Goal: Use online tool/utility: Utilize a website feature to perform a specific function

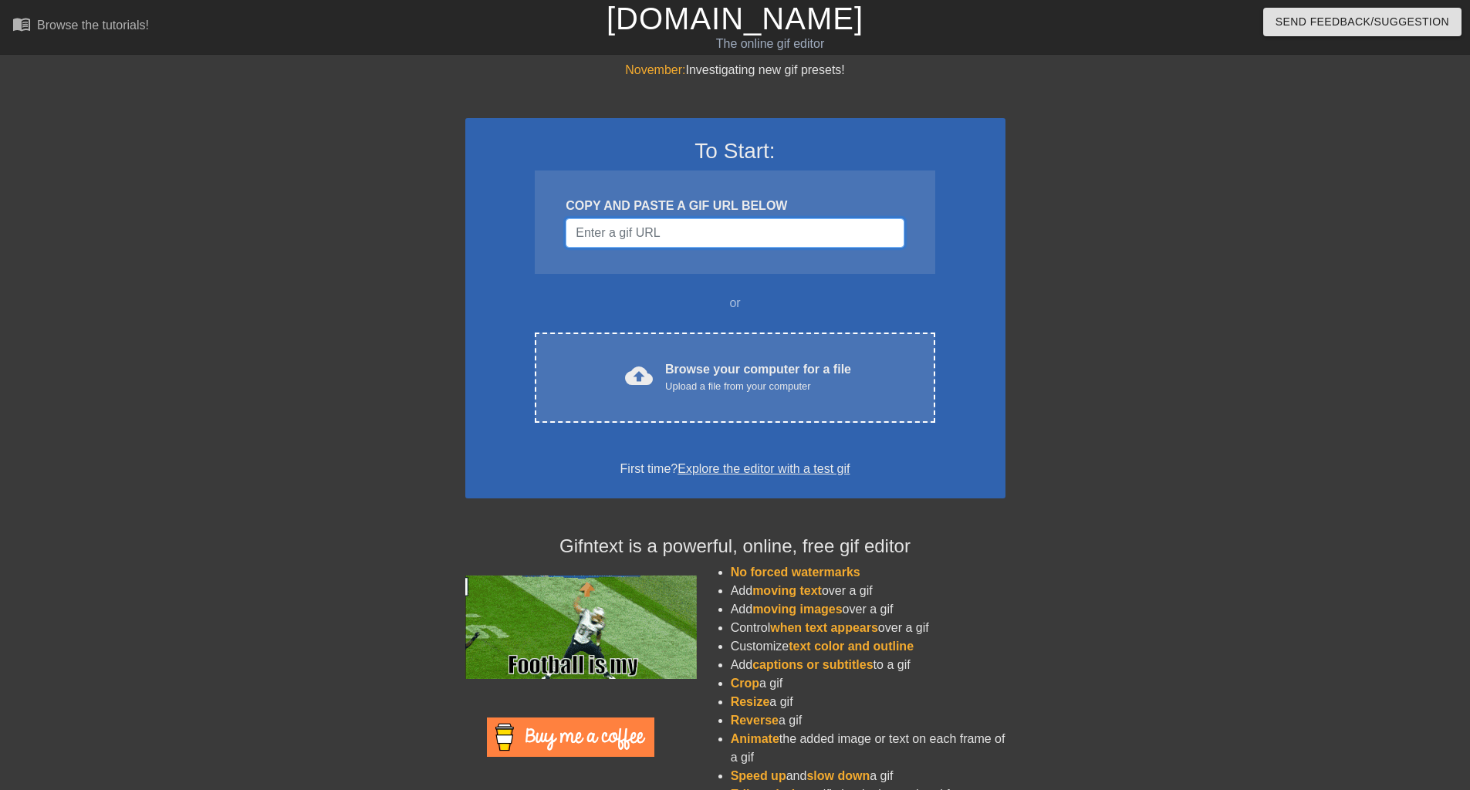
click at [658, 232] on input "Username" at bounding box center [735, 232] width 338 height 29
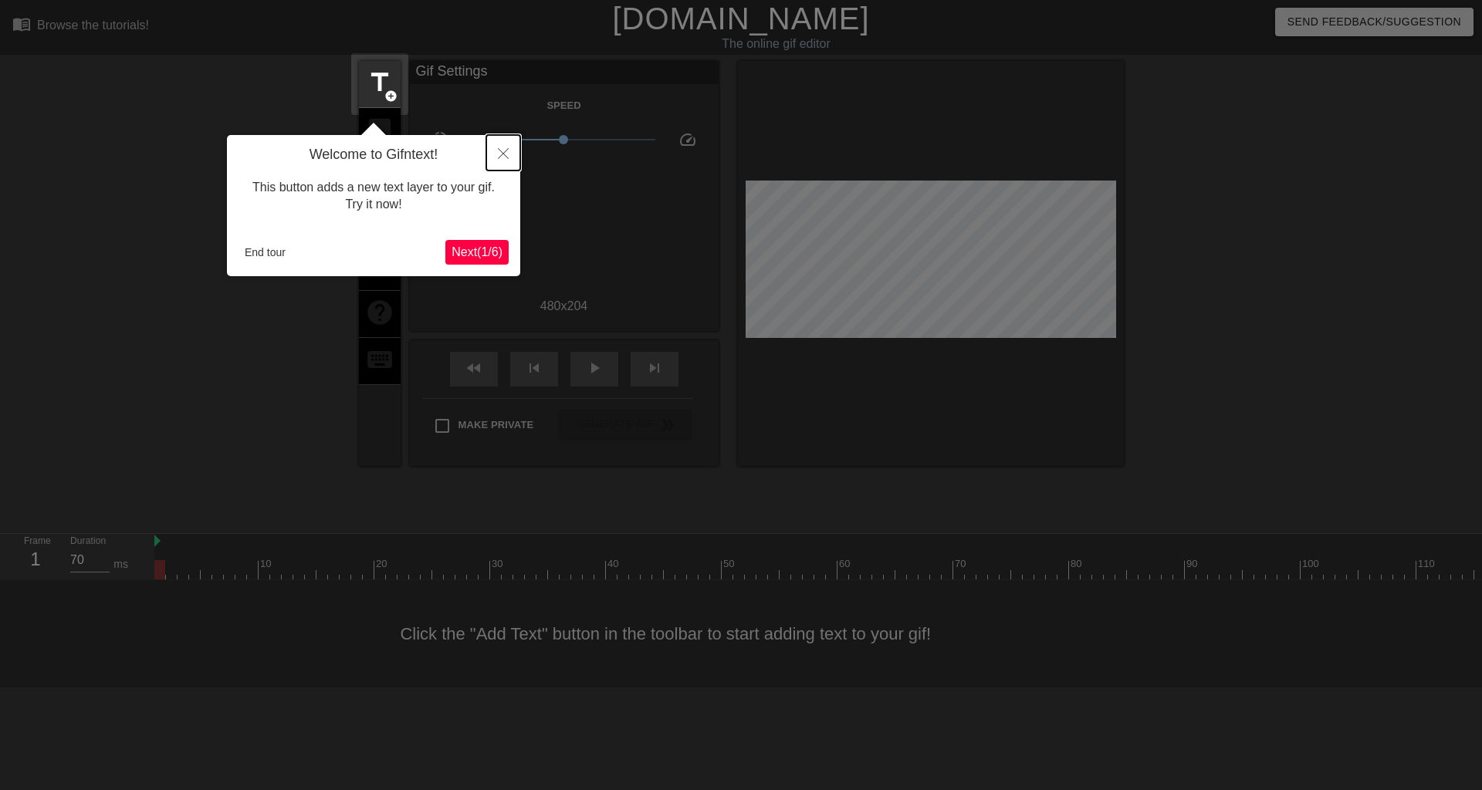
click at [504, 154] on icon "Close" at bounding box center [503, 153] width 11 height 11
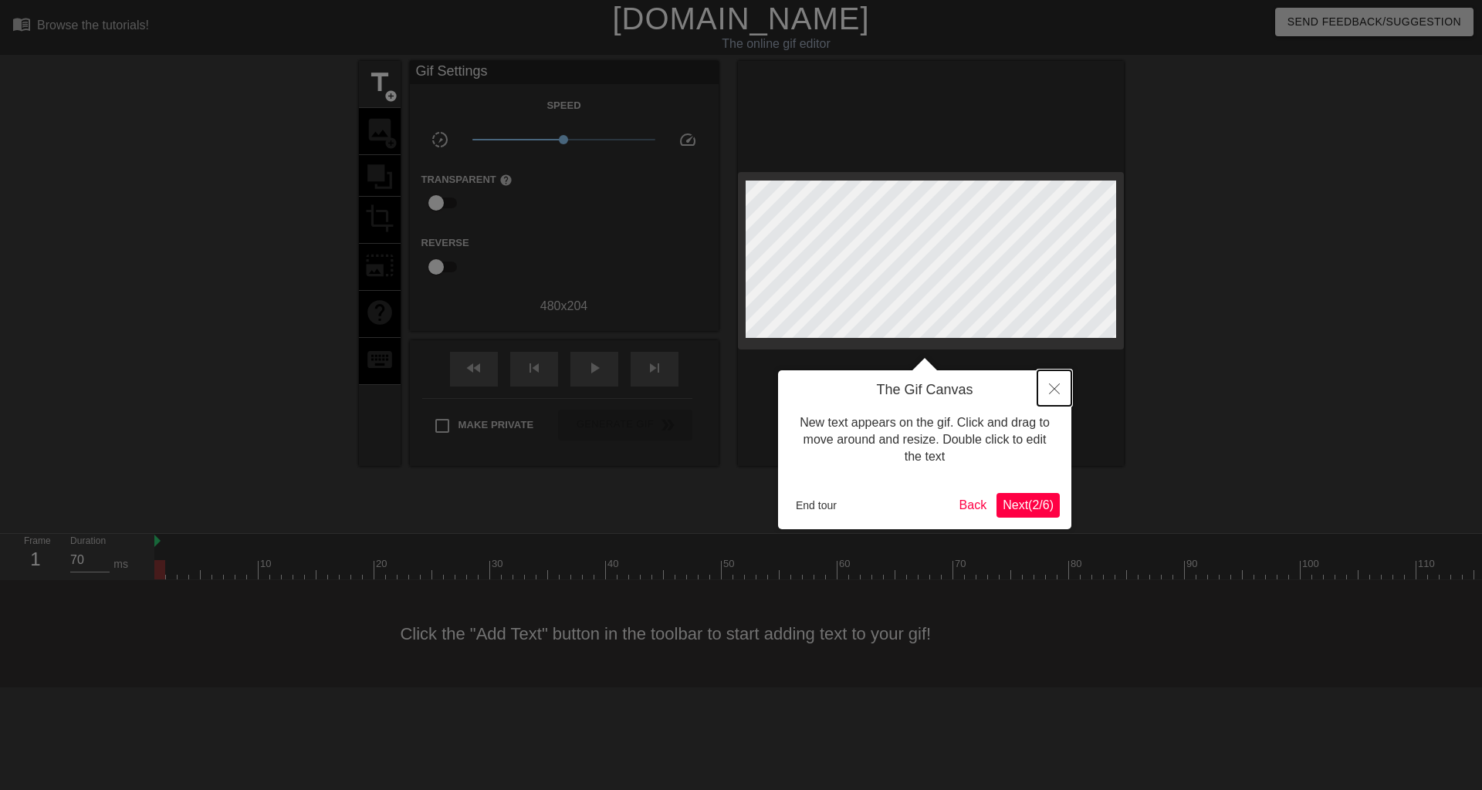
click at [1054, 387] on icon "Close" at bounding box center [1054, 389] width 11 height 11
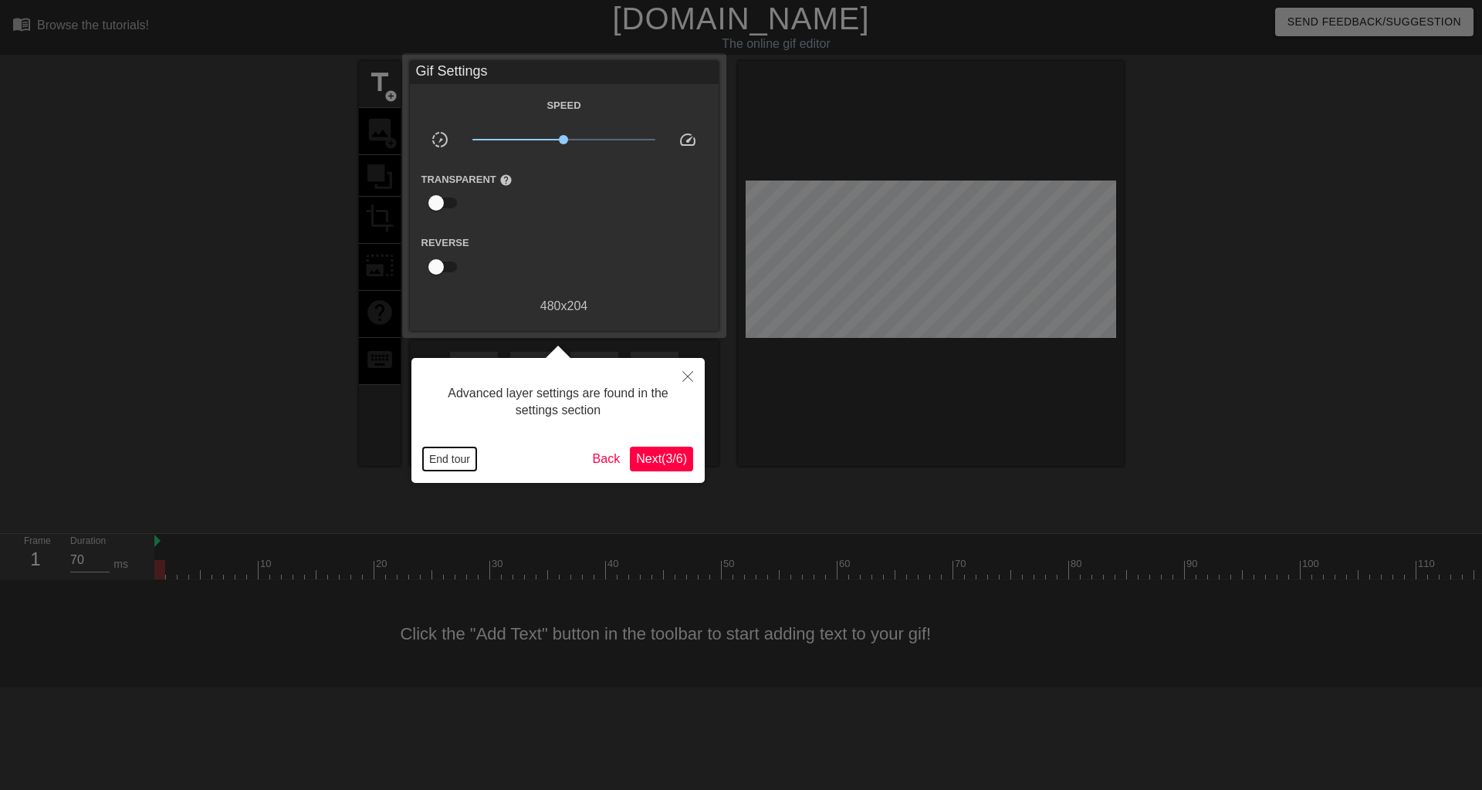
click at [442, 464] on button "End tour" at bounding box center [449, 459] width 53 height 23
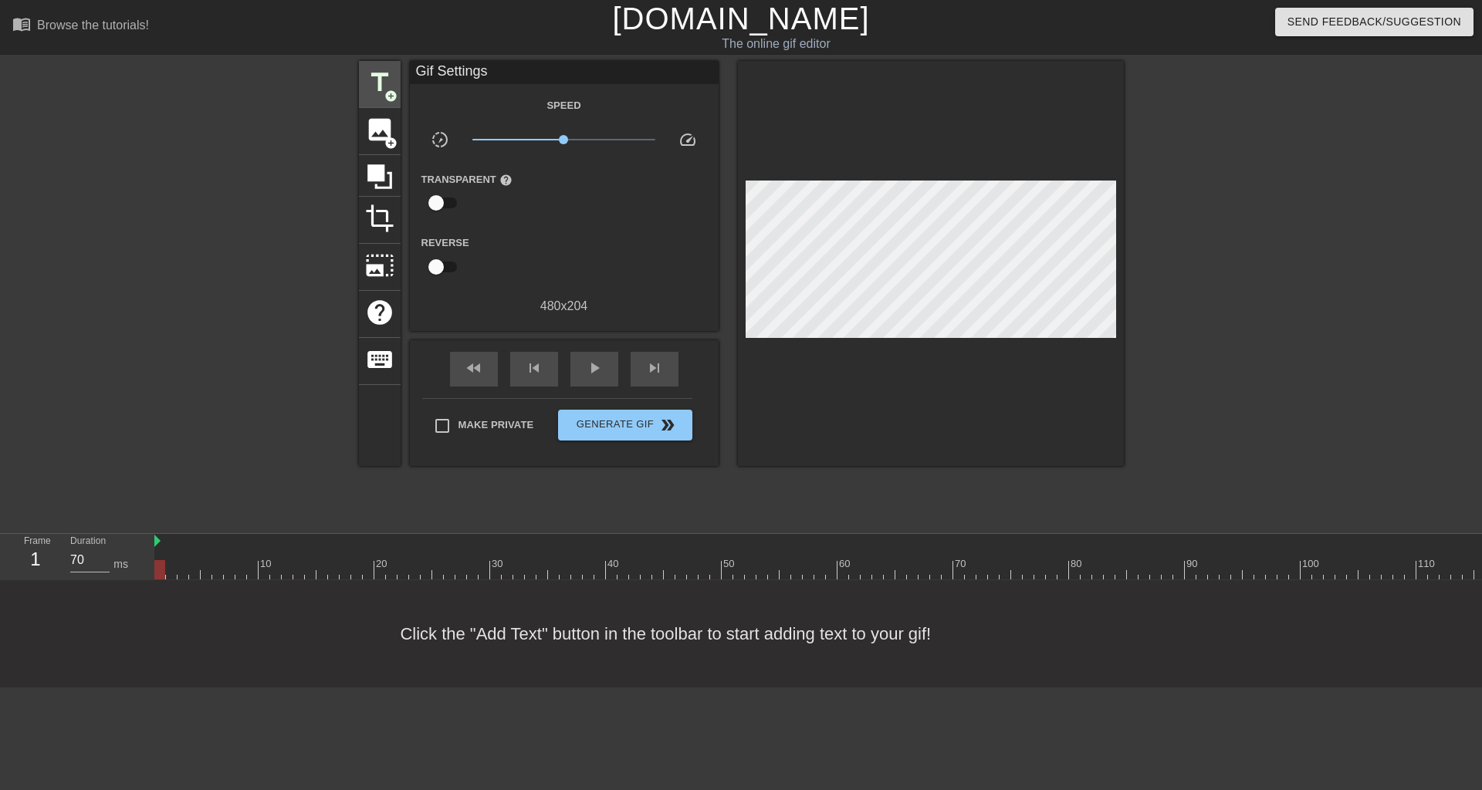
click at [371, 73] on span "title" at bounding box center [379, 82] width 29 height 29
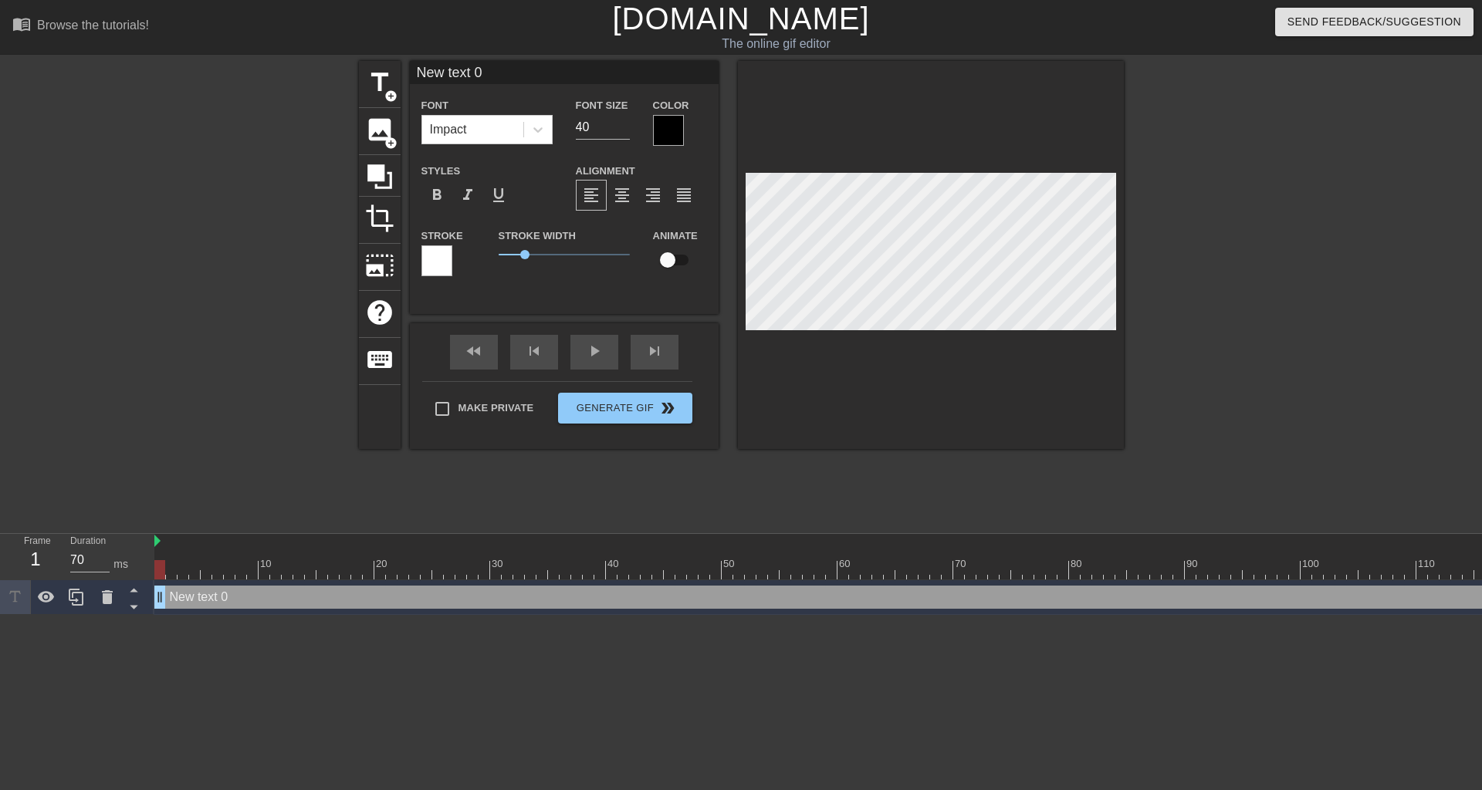
scroll to position [2, 4]
paste textarea "non-services ppl here every time we have our quarterly all hands"
type input "non-services ppl here every time we have our quarterly all hands"
type textarea "non-services ppl here every time we have our quarterly all hands"
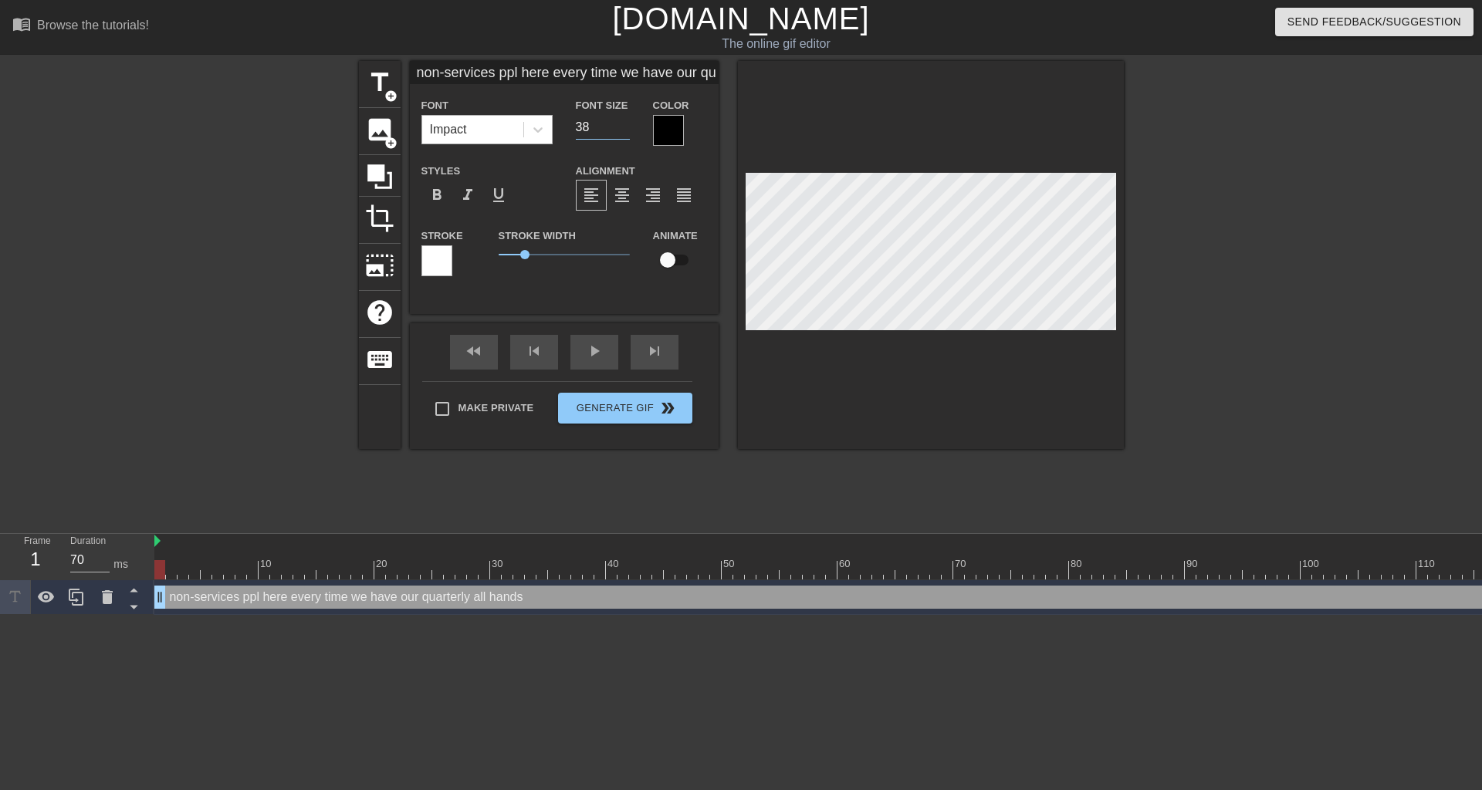
drag, startPoint x: 623, startPoint y: 127, endPoint x: 499, endPoint y: 120, distance: 123.6
click at [576, 120] on input "38" at bounding box center [603, 127] width 54 height 25
drag, startPoint x: 586, startPoint y: 123, endPoint x: 537, endPoint y: 112, distance: 50.0
click at [546, 116] on div "Font Impact Font Size 38 Color" at bounding box center [564, 121] width 309 height 50
type input "20"
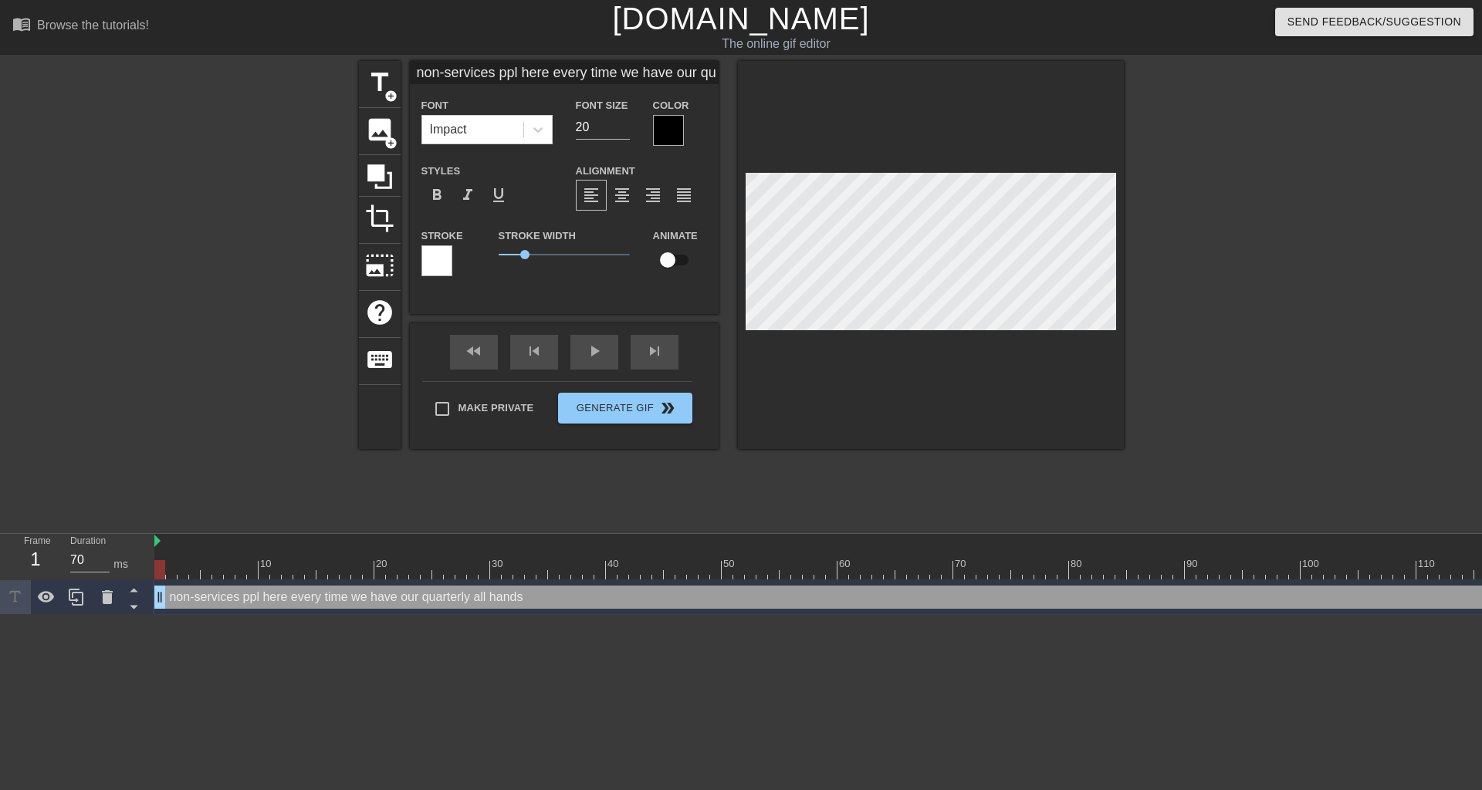
scroll to position [2, 12]
type input "non-services ppl here every timewe have our quarterly all hands"
type textarea "non-services ppl here every timewe have our quarterly all hands"
type input "non-services ppl here every timewe have our quarterly all hands"
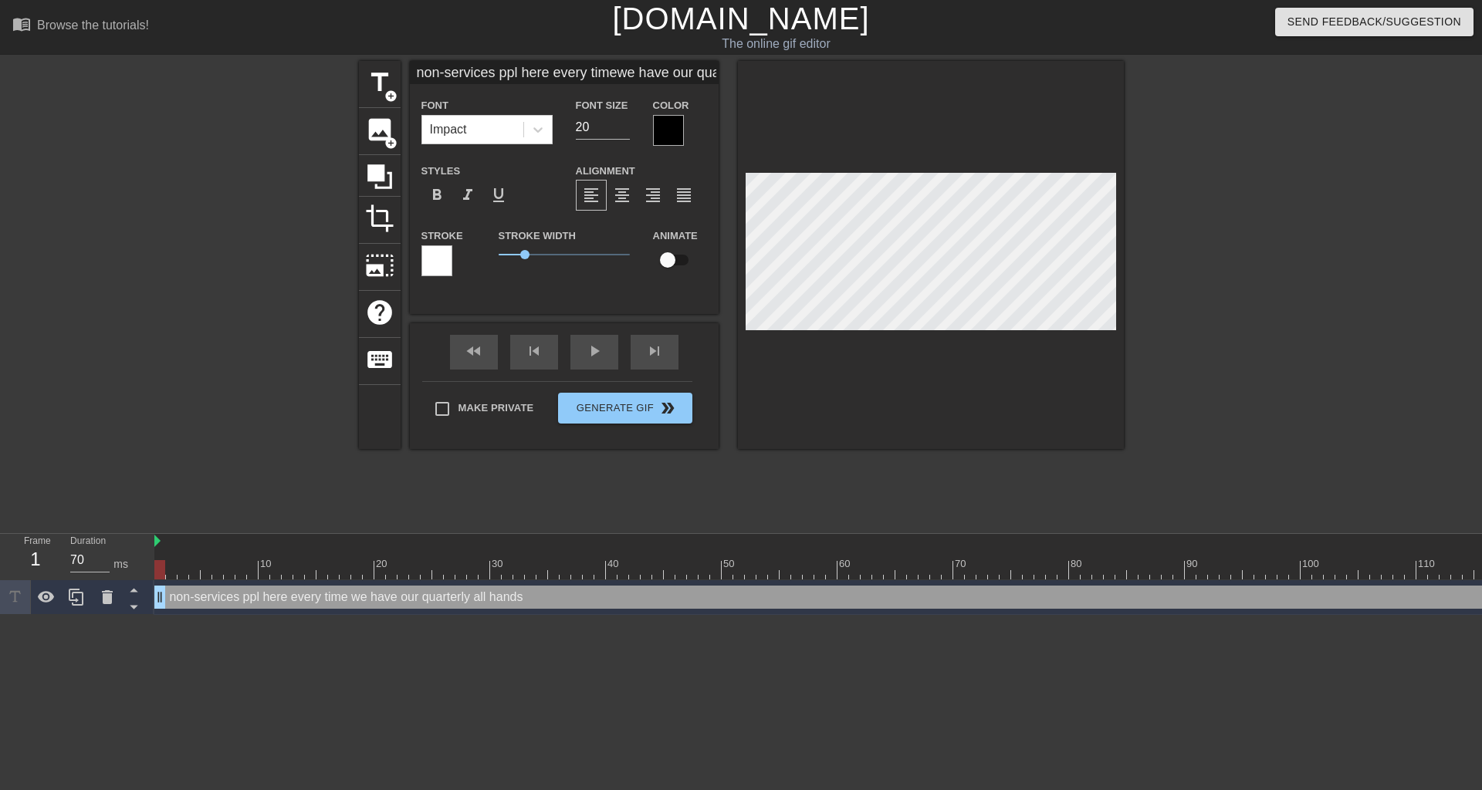
type textarea "non-services ppl here every time we have our quarterly all hands"
type input "non-services ppl here every timewe have our quarterly all hands"
type input "21"
click at [623, 125] on input "21" at bounding box center [603, 127] width 54 height 25
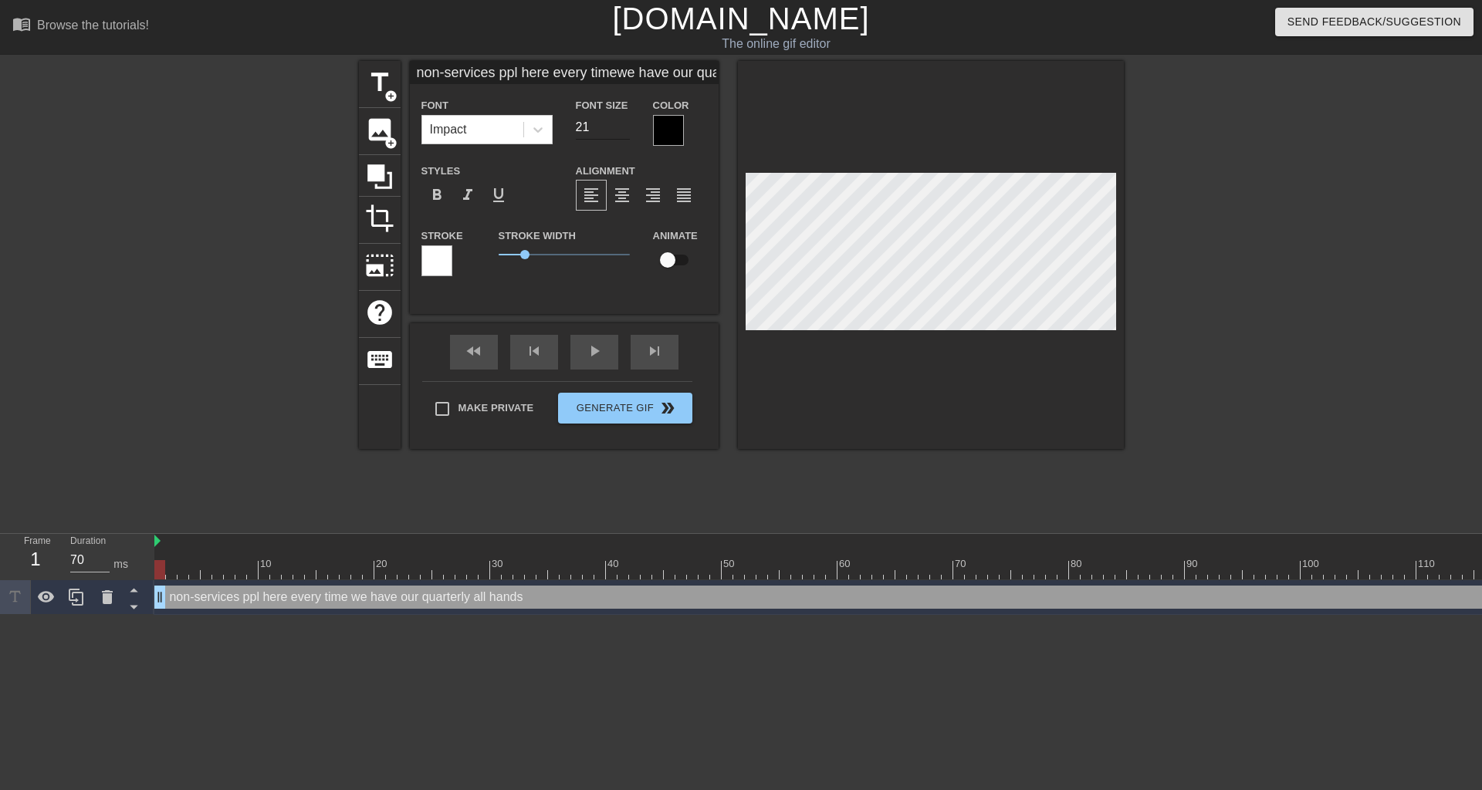
type input "non-services ppl here every timewe have our quarterly all hands"
type input "22"
click at [623, 125] on input "22" at bounding box center [603, 127] width 54 height 25
type input "non-services ppl here every timewe have our quarterly all hands"
type input "23"
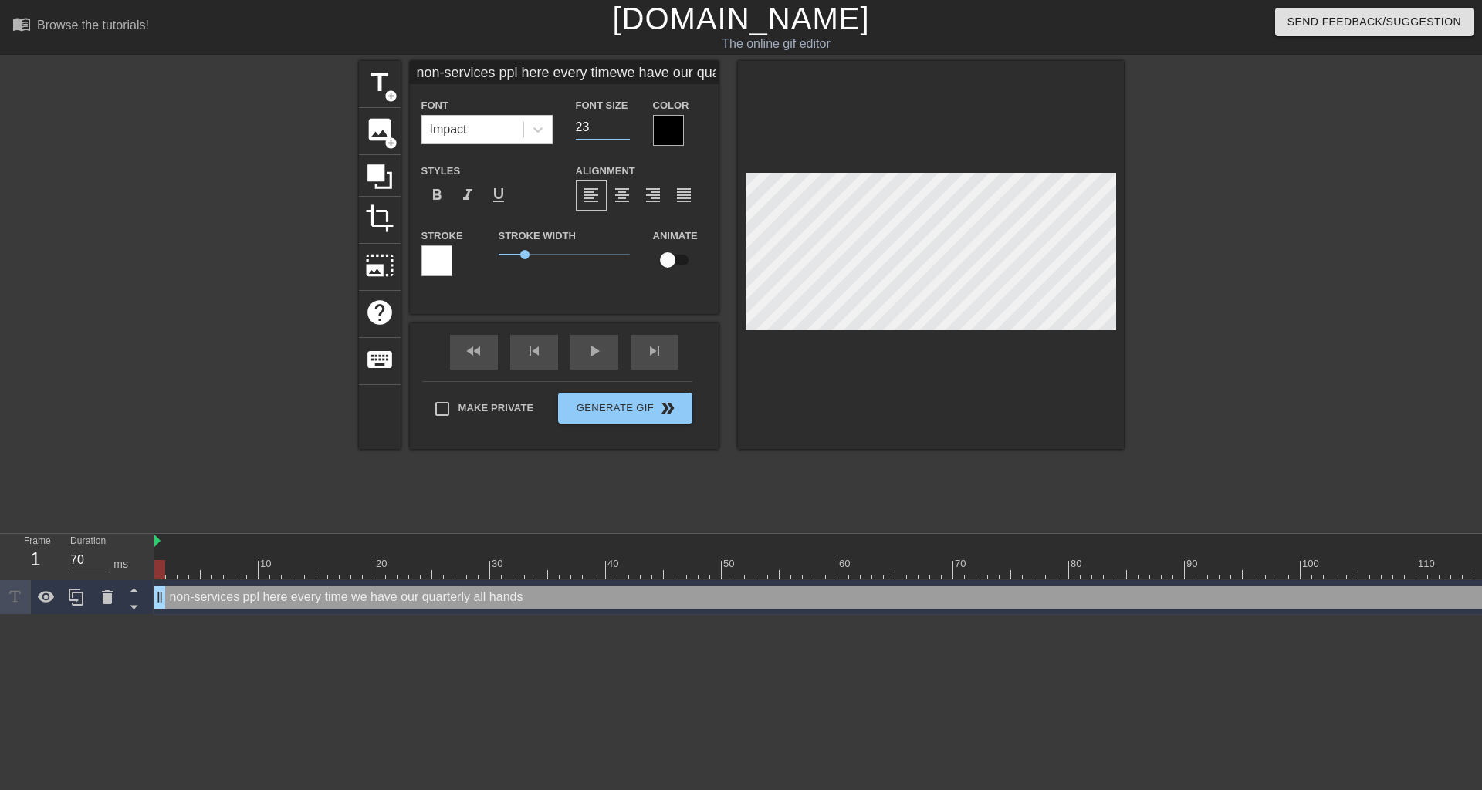
click at [623, 125] on input "23" at bounding box center [603, 127] width 54 height 25
type input "non-services ppl here every timewe have our quarterly all hands"
type input "24"
click at [623, 125] on input "24" at bounding box center [603, 127] width 54 height 25
type input "non-services ppl here every timewe have our quarterly all hands"
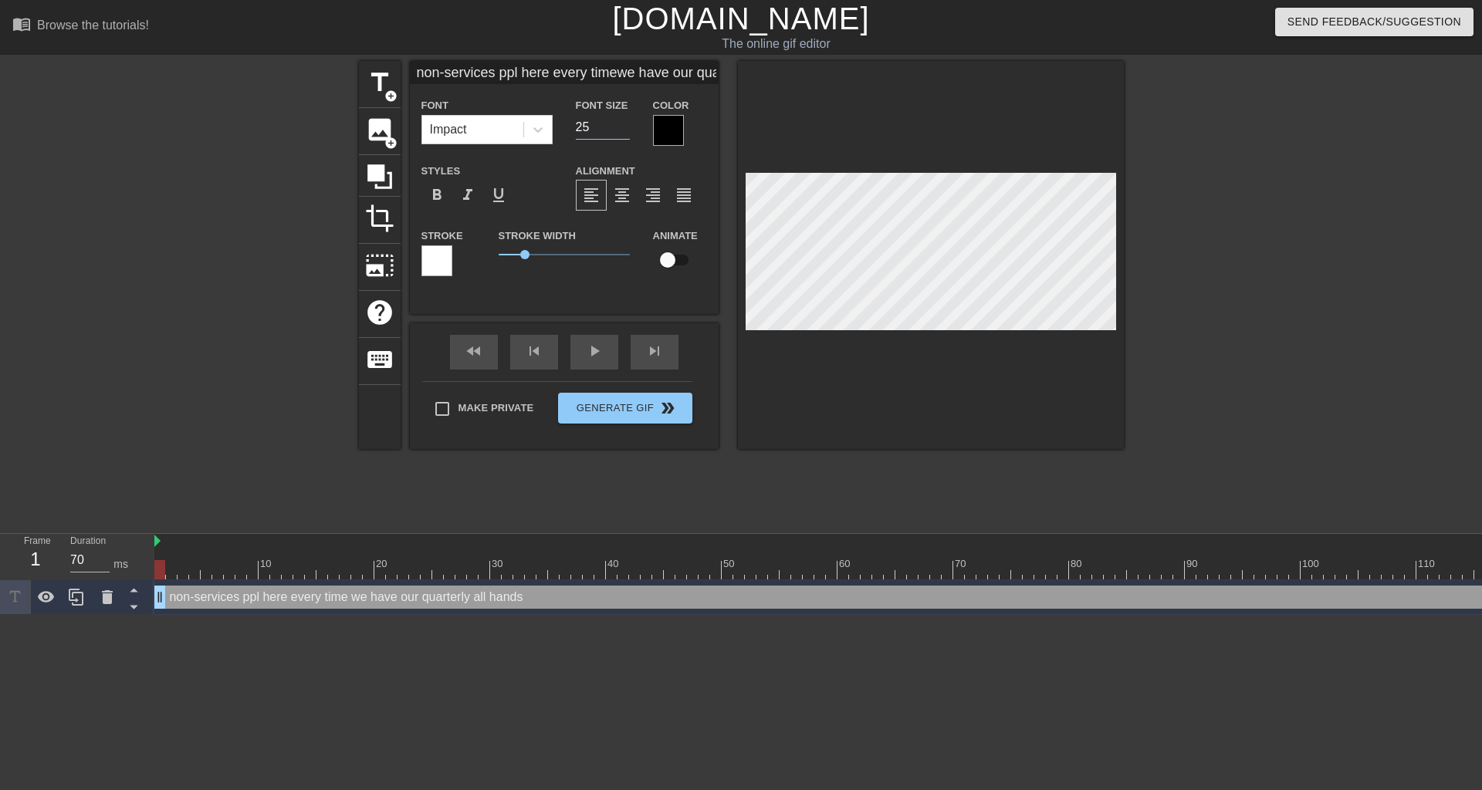
type input "25"
click at [623, 125] on input "25" at bounding box center [603, 127] width 54 height 25
type input "non-services ppl here every timewe have our quarterly all hands"
type input "24"
click at [625, 133] on input "24" at bounding box center [603, 127] width 54 height 25
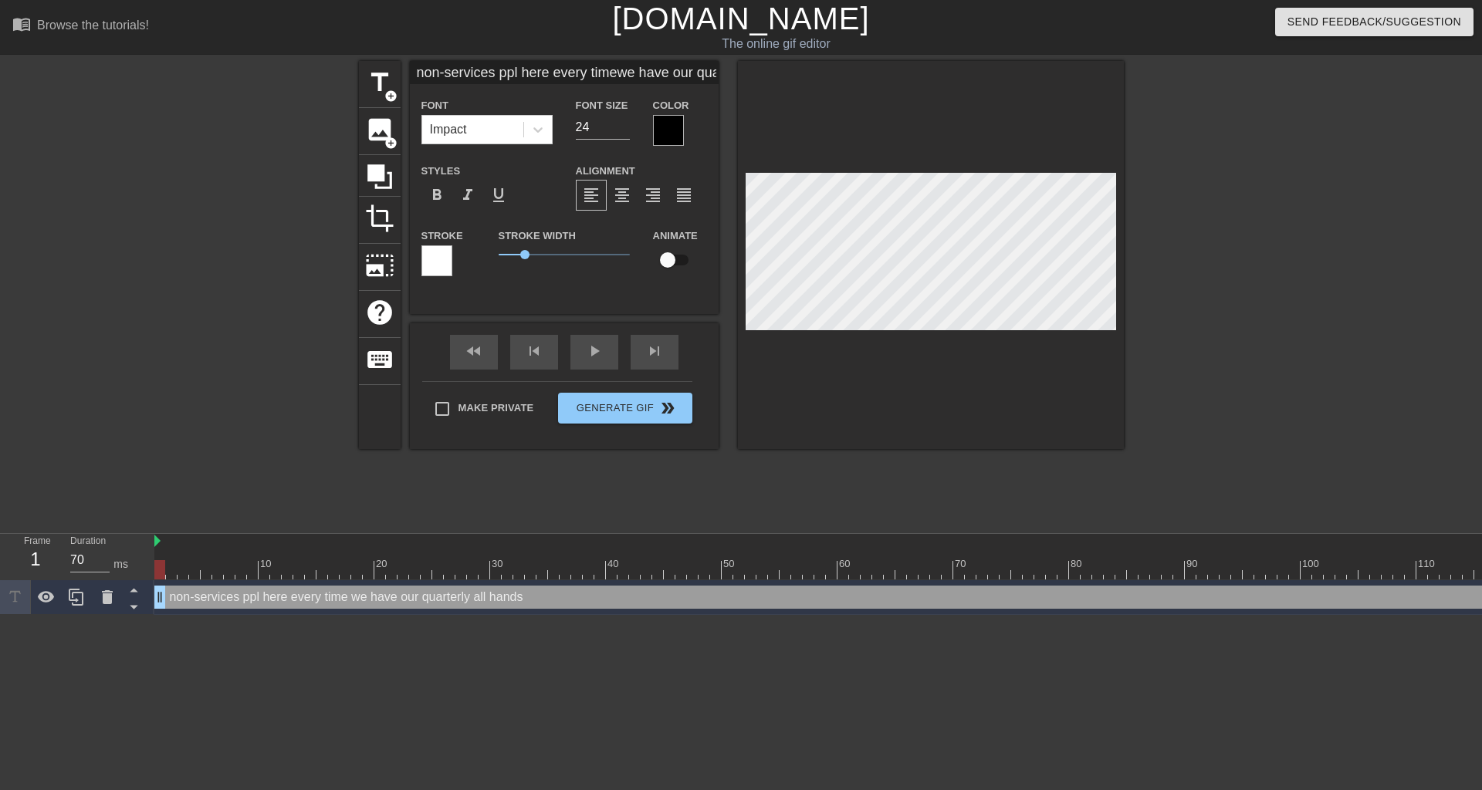
scroll to position [3, 7]
drag, startPoint x: 526, startPoint y: 246, endPoint x: 431, endPoint y: 237, distance: 94.6
click at [431, 237] on div "Stroke Stroke Width 0 Animate" at bounding box center [564, 258] width 309 height 64
click at [683, 117] on div at bounding box center [668, 130] width 31 height 31
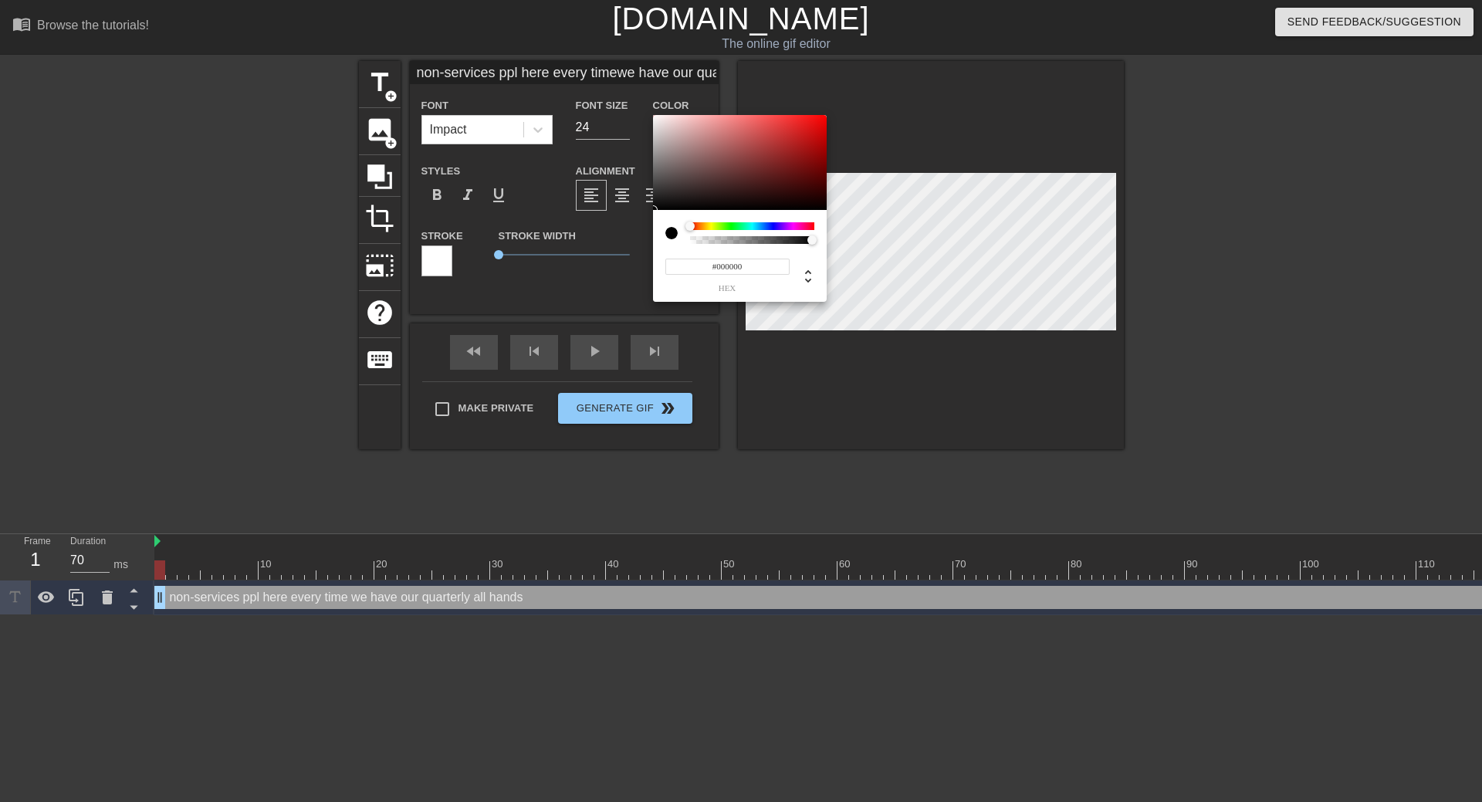
click at [811, 222] on div "#000000 hex" at bounding box center [740, 256] width 174 height 92
type input "non-services ppl here every timewe have our quarterly all hands"
type input "#5D4F4F"
type input "non-services ppl here every timewe have our quarterly all hands"
type input "#7C6A6A"
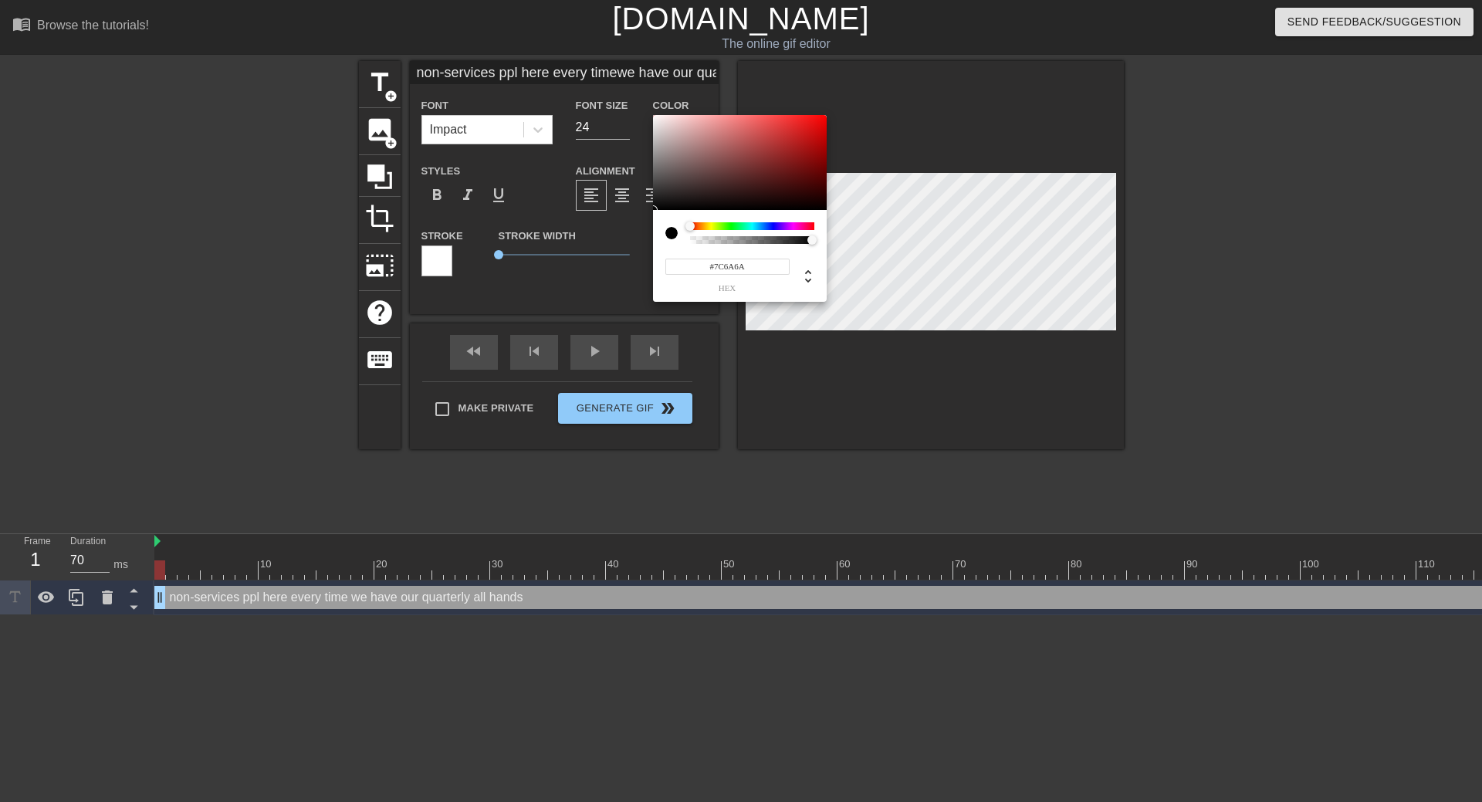
type input "non-services ppl here every timewe have our quarterly all hands"
type input "#F4EAEA"
type input "non-services ppl here every timewe have our quarterly all hands"
type input "#FFFFFF"
drag, startPoint x: 679, startPoint y: 175, endPoint x: 607, endPoint y: 33, distance: 159.1
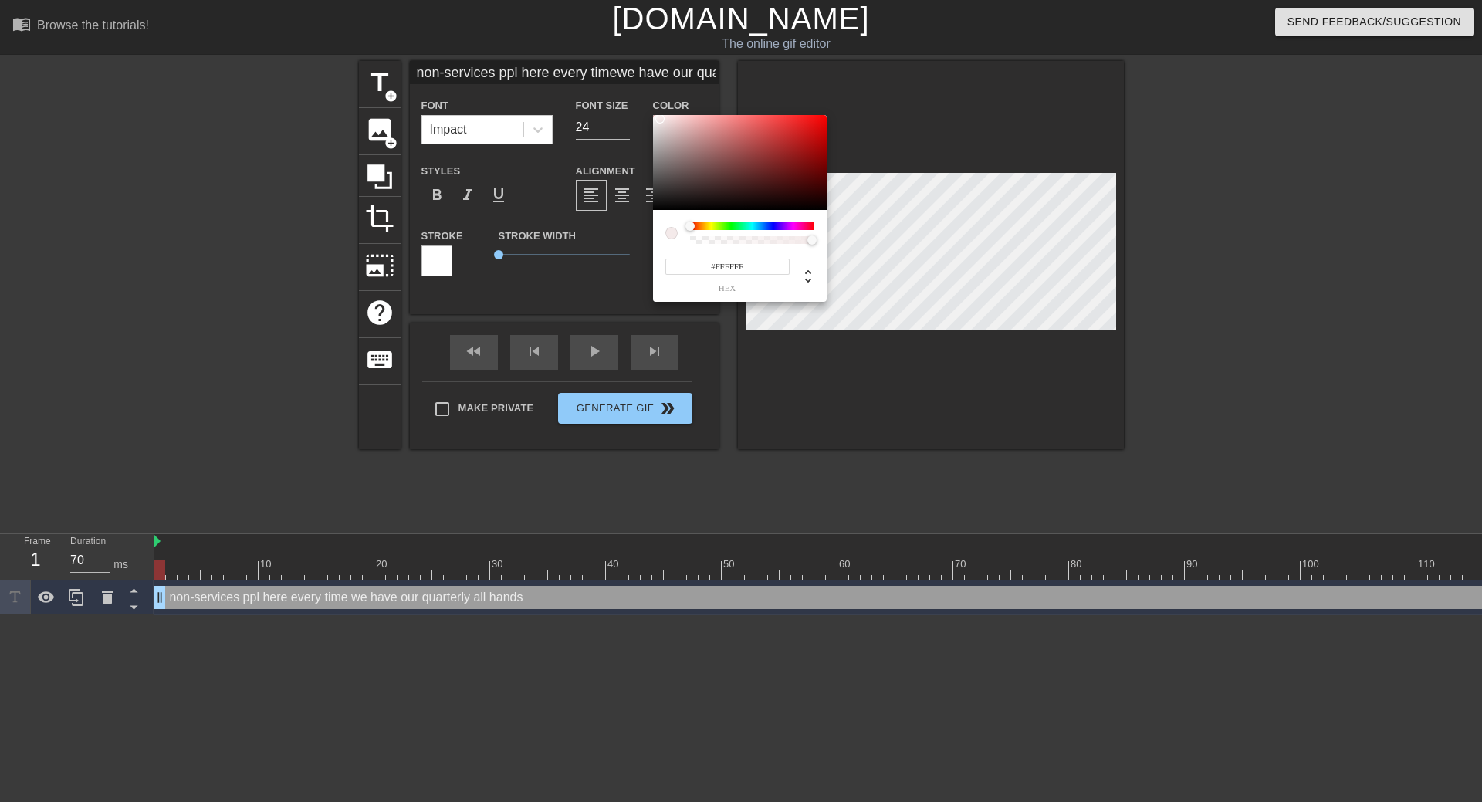
click at [607, 33] on div "#FFFFFF hex" at bounding box center [741, 401] width 1482 height 802
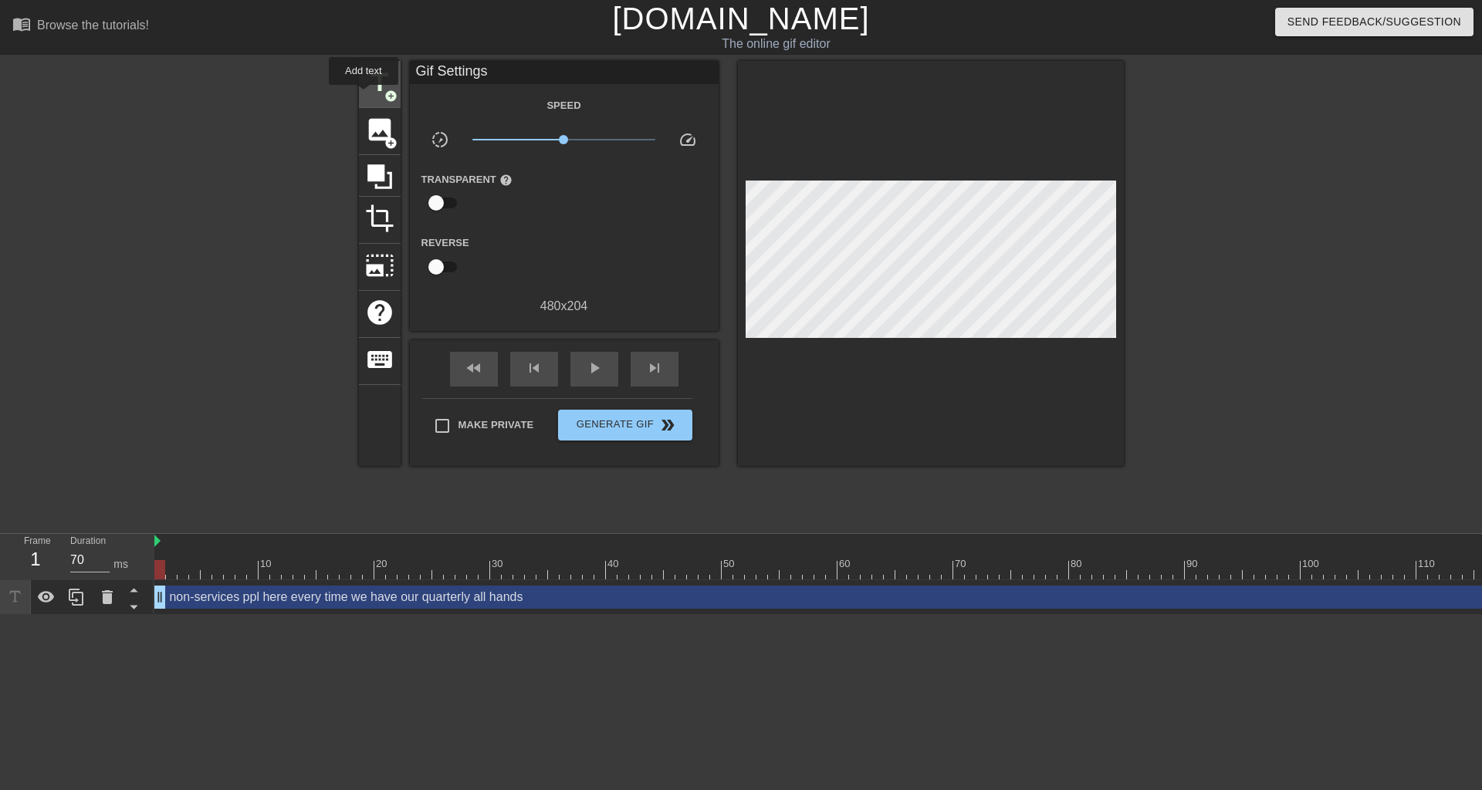
click at [362, 90] on div "title add_circle" at bounding box center [380, 84] width 42 height 47
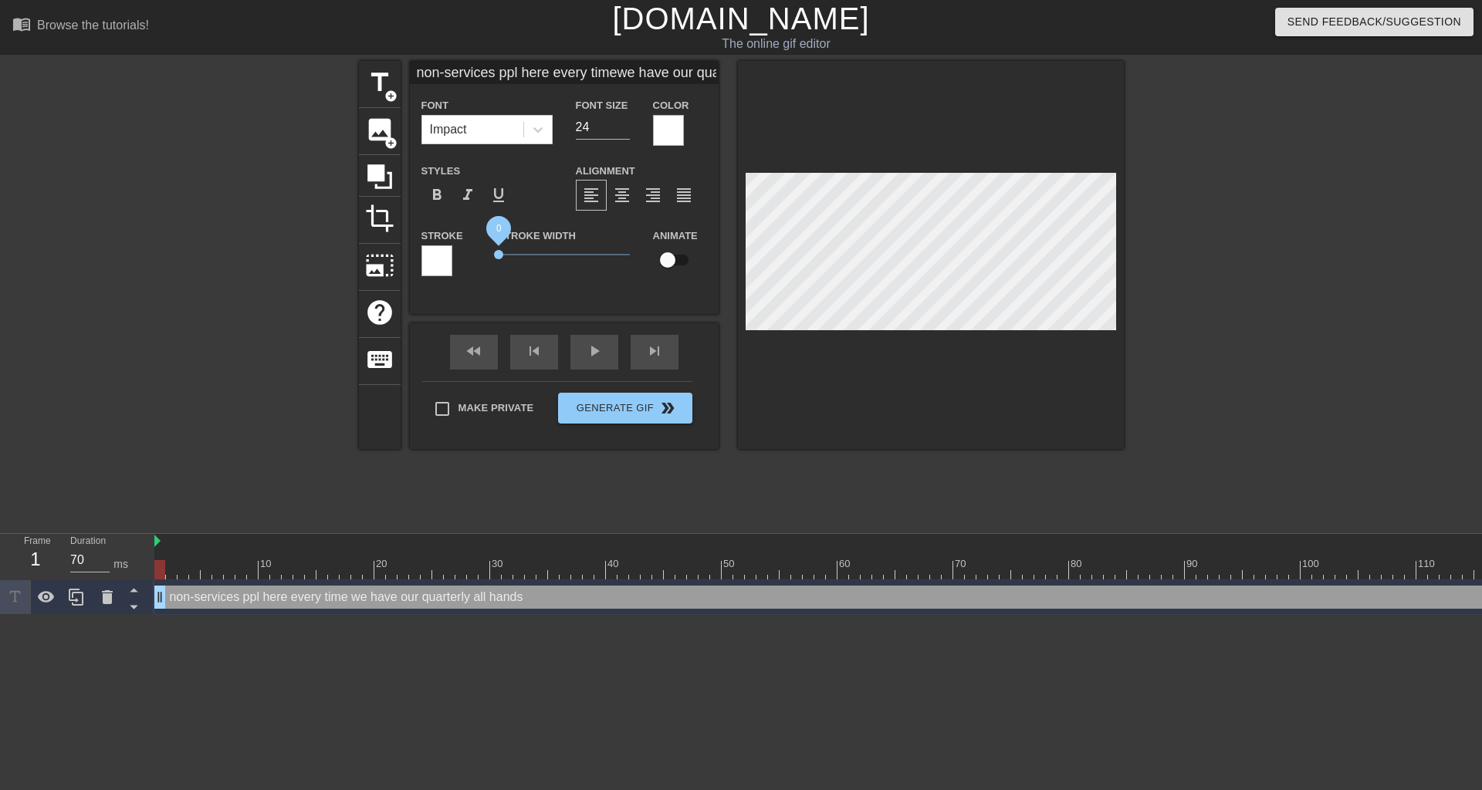
click at [493, 250] on div "Stroke Width 0" at bounding box center [564, 258] width 154 height 64
click at [433, 259] on div at bounding box center [436, 260] width 31 height 31
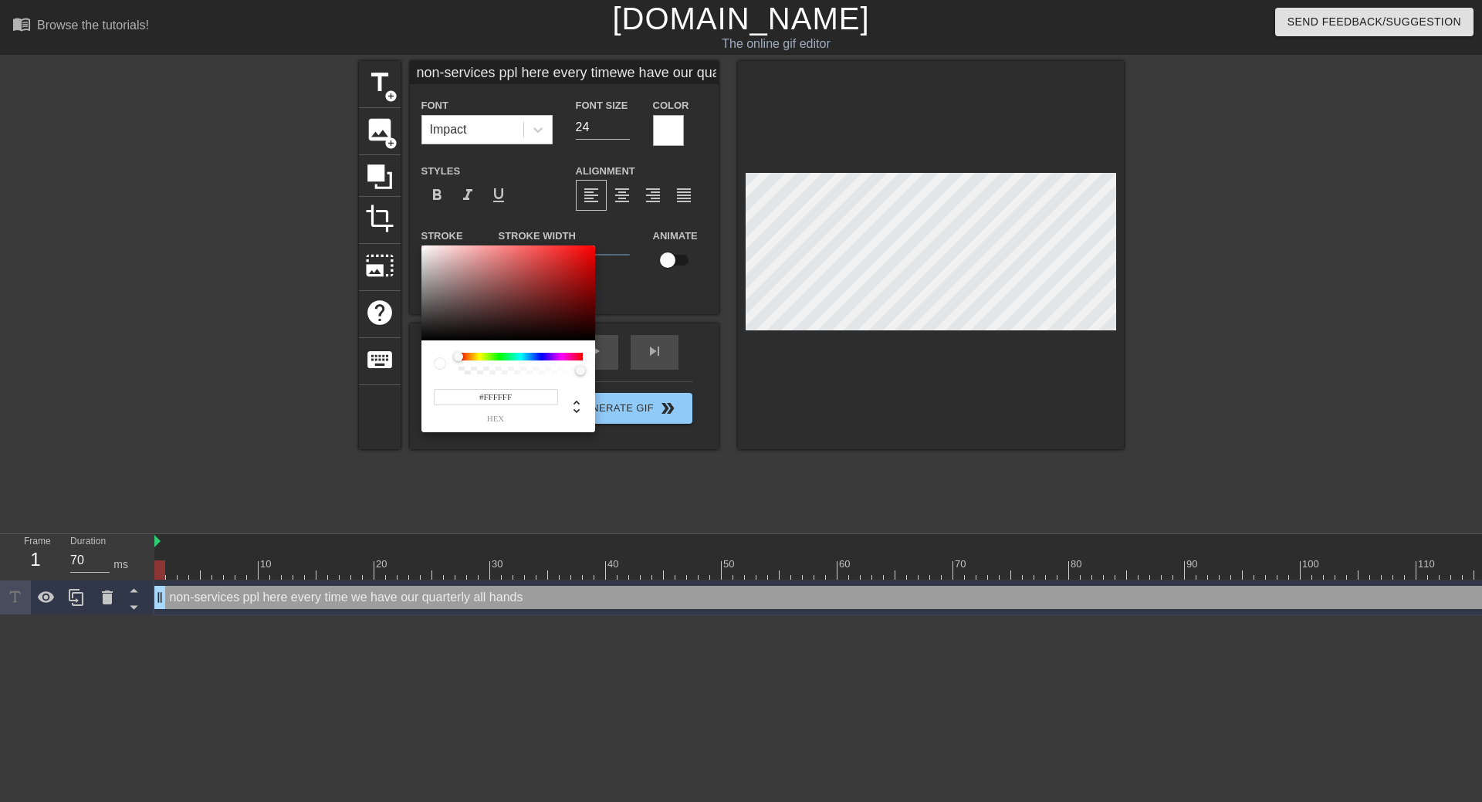
type input "non-services ppl here every timewe have our quarterly all hands"
type input "#2C2525"
type input "non-services ppl here every timewe have our quarterly all hands"
type input "#1F1C1C"
type input "non-services ppl here every timewe have our quarterly all hands"
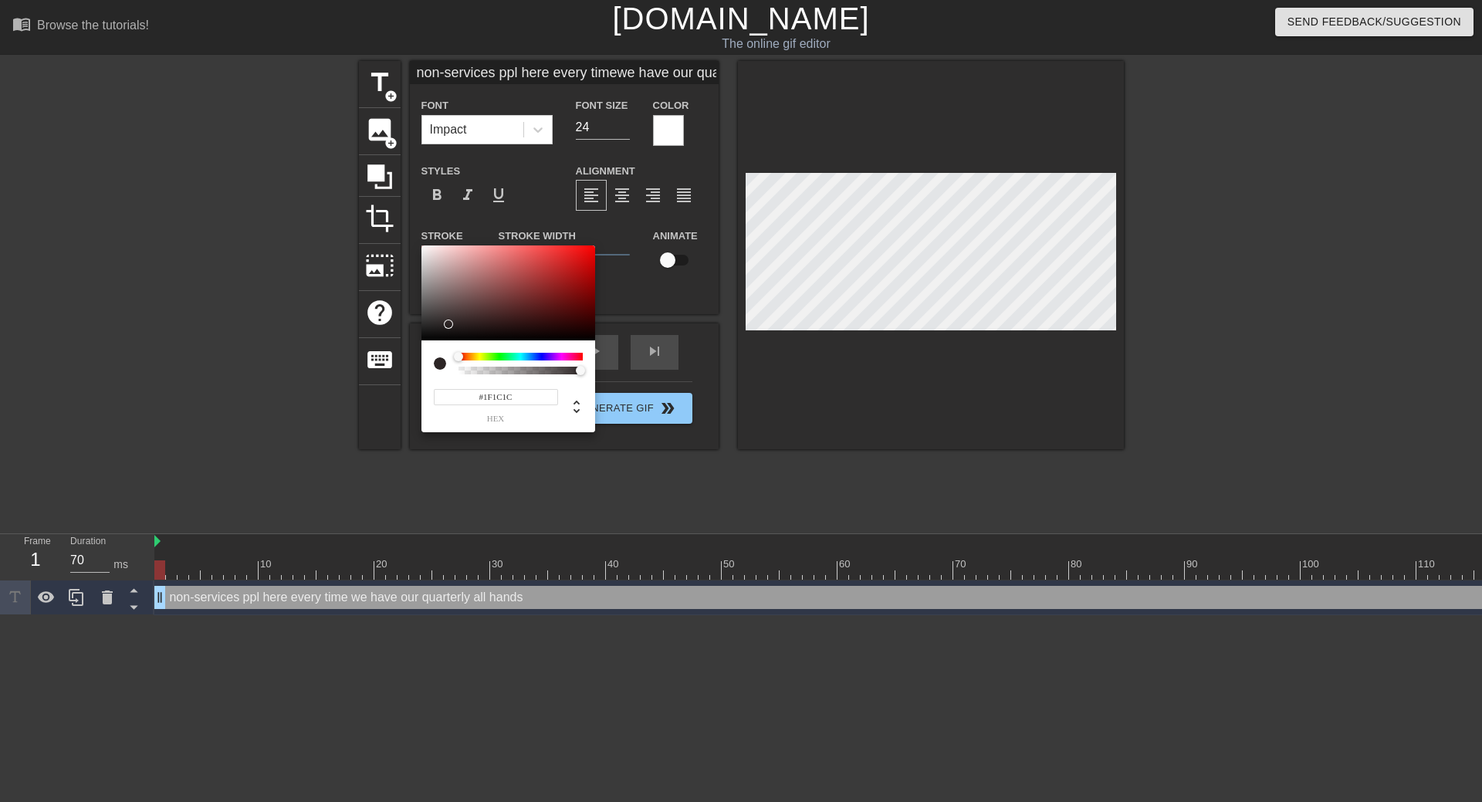
type input "#000000"
type input "non-services ppl here every timewe have our quarterly all hands"
drag, startPoint x: 448, startPoint y: 324, endPoint x: 410, endPoint y: 351, distance: 47.1
click at [410, 351] on div "#000000 hex" at bounding box center [741, 401] width 1482 height 802
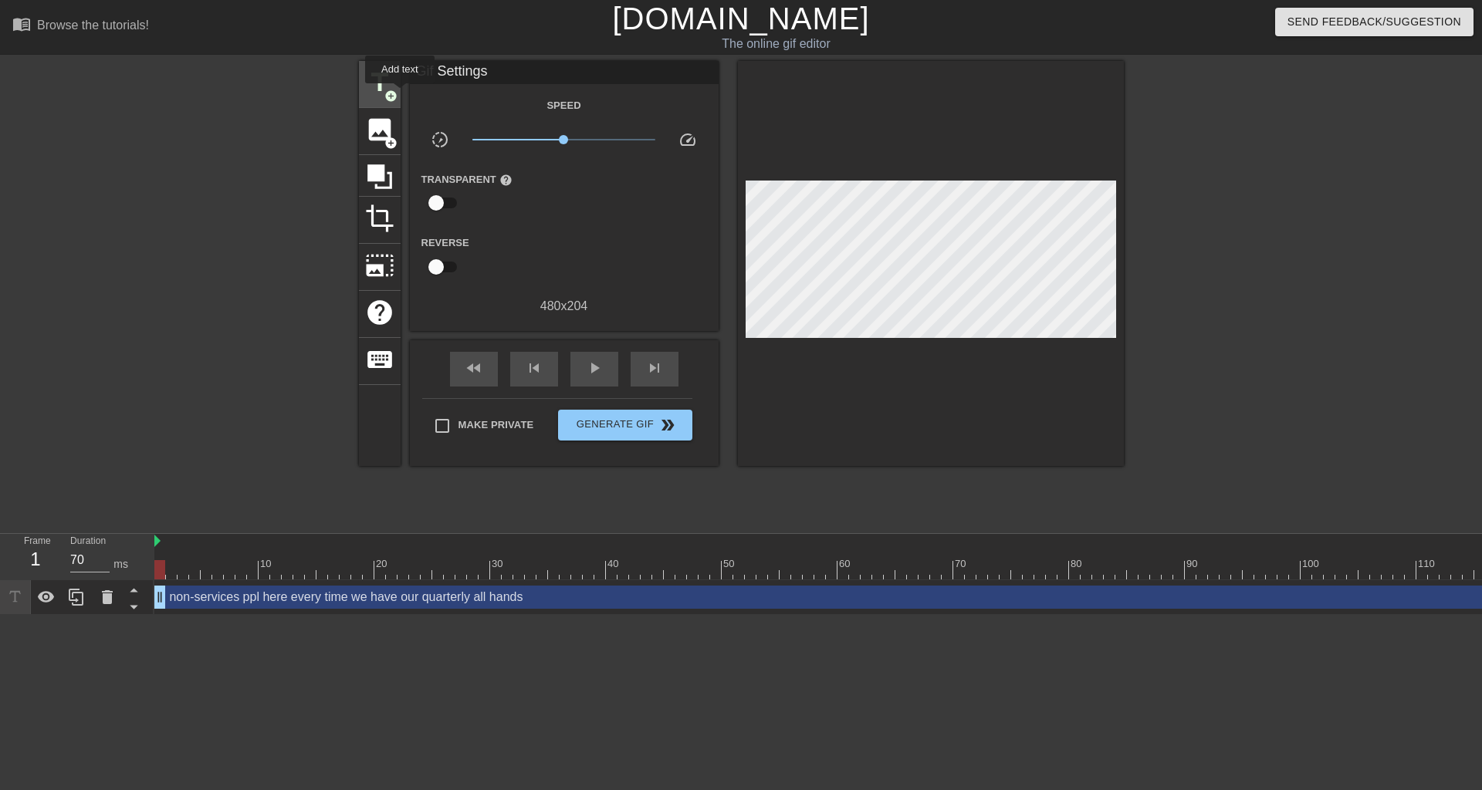
click at [397, 92] on div "title add_circle" at bounding box center [380, 84] width 42 height 47
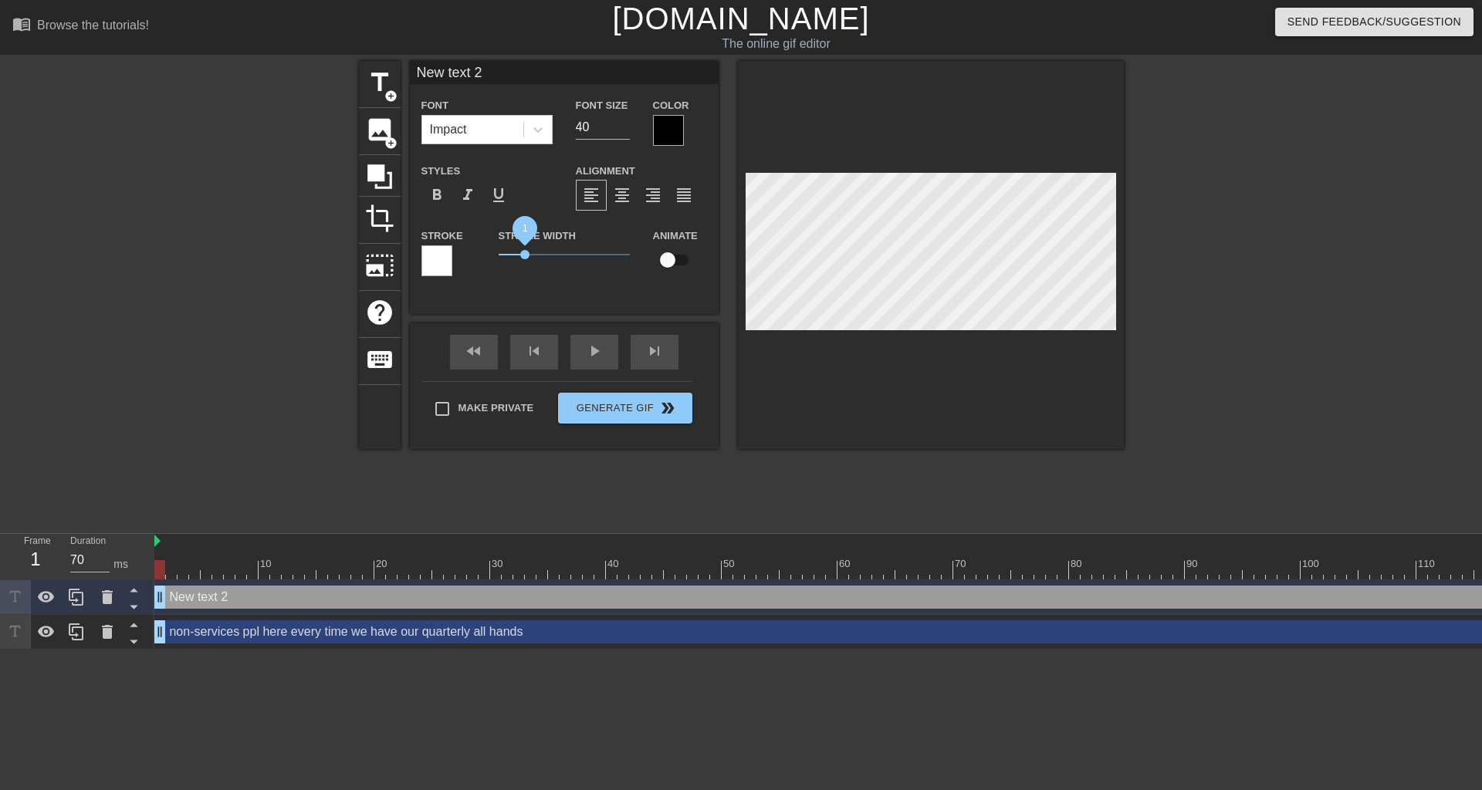
click at [525, 252] on span "1" at bounding box center [524, 254] width 9 height 9
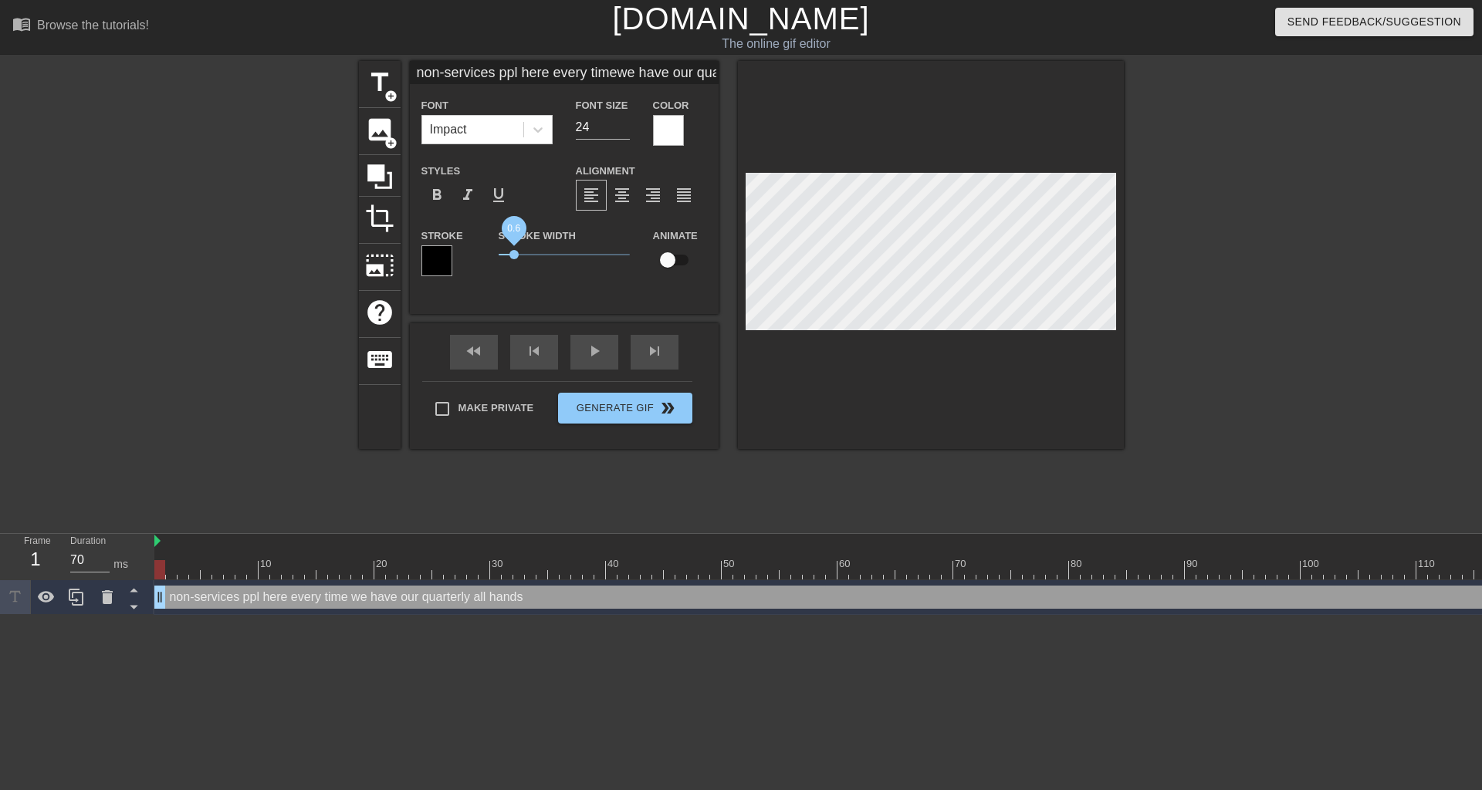
type input "non-services ppl here every timewe have our quarterly all hands"
drag, startPoint x: 499, startPoint y: 252, endPoint x: 521, endPoint y: 251, distance: 21.7
click at [521, 251] on span "0.85" at bounding box center [520, 254] width 9 height 9
click at [562, 268] on div "Stroke Width 0.85" at bounding box center [564, 258] width 154 height 64
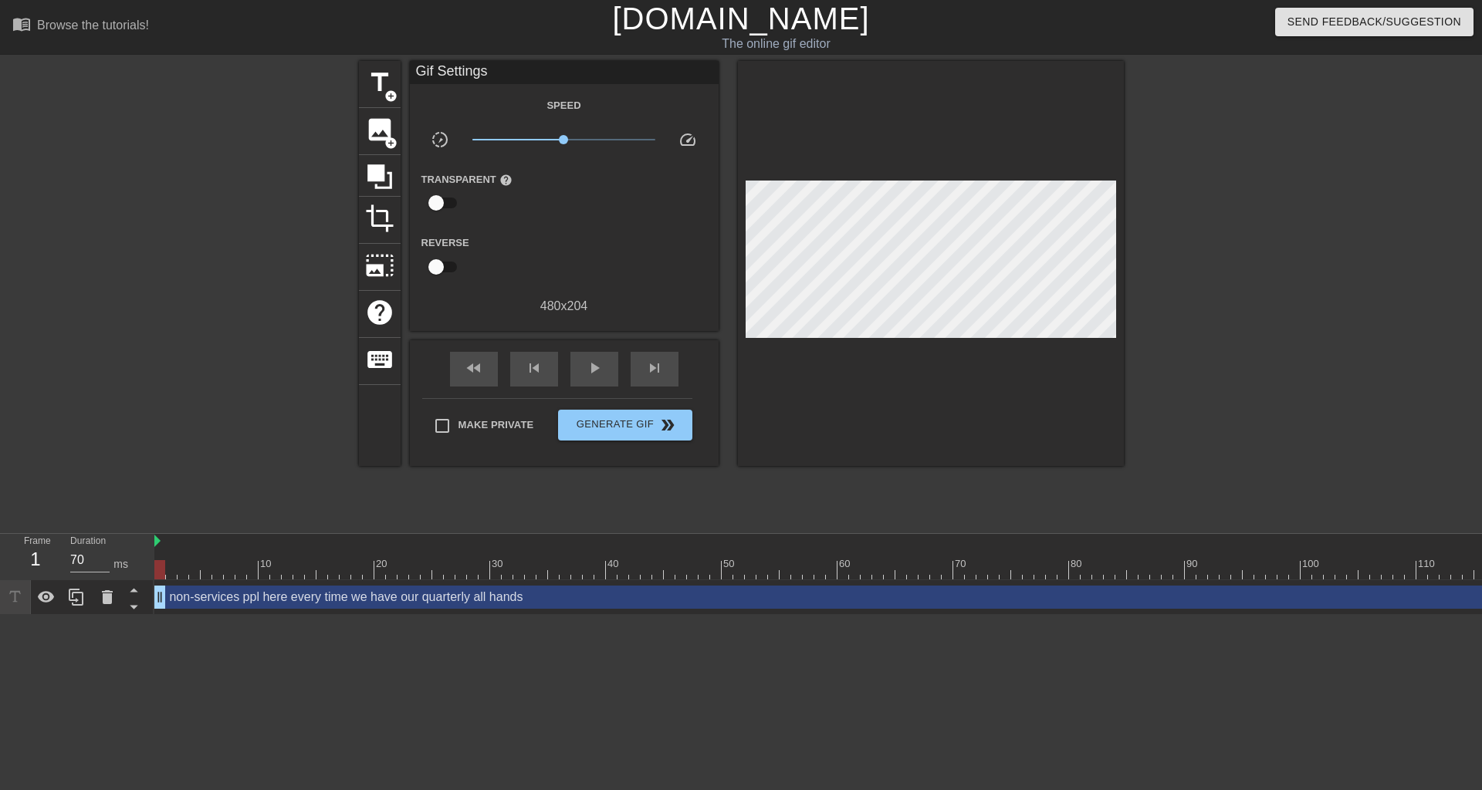
click at [1152, 287] on div at bounding box center [1258, 292] width 232 height 463
click at [381, 85] on span "title" at bounding box center [379, 82] width 29 height 29
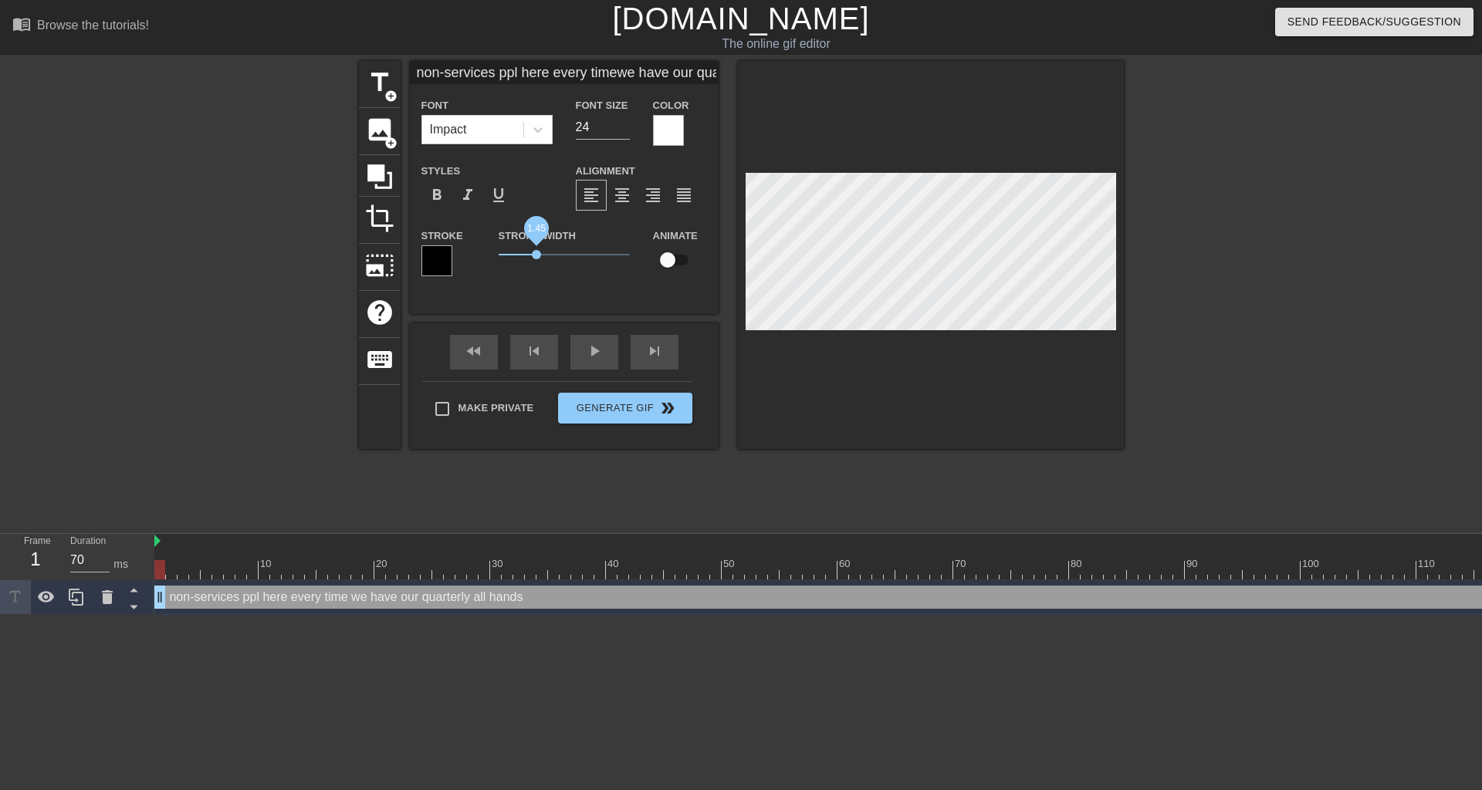
type input "non-services ppl here every timewe have our quarterly all hands"
drag, startPoint x: 523, startPoint y: 252, endPoint x: 533, endPoint y: 250, distance: 11.1
click at [533, 250] on span "1.35" at bounding box center [533, 254] width 9 height 9
click at [595, 287] on div "Stroke Width 1.35" at bounding box center [564, 258] width 154 height 64
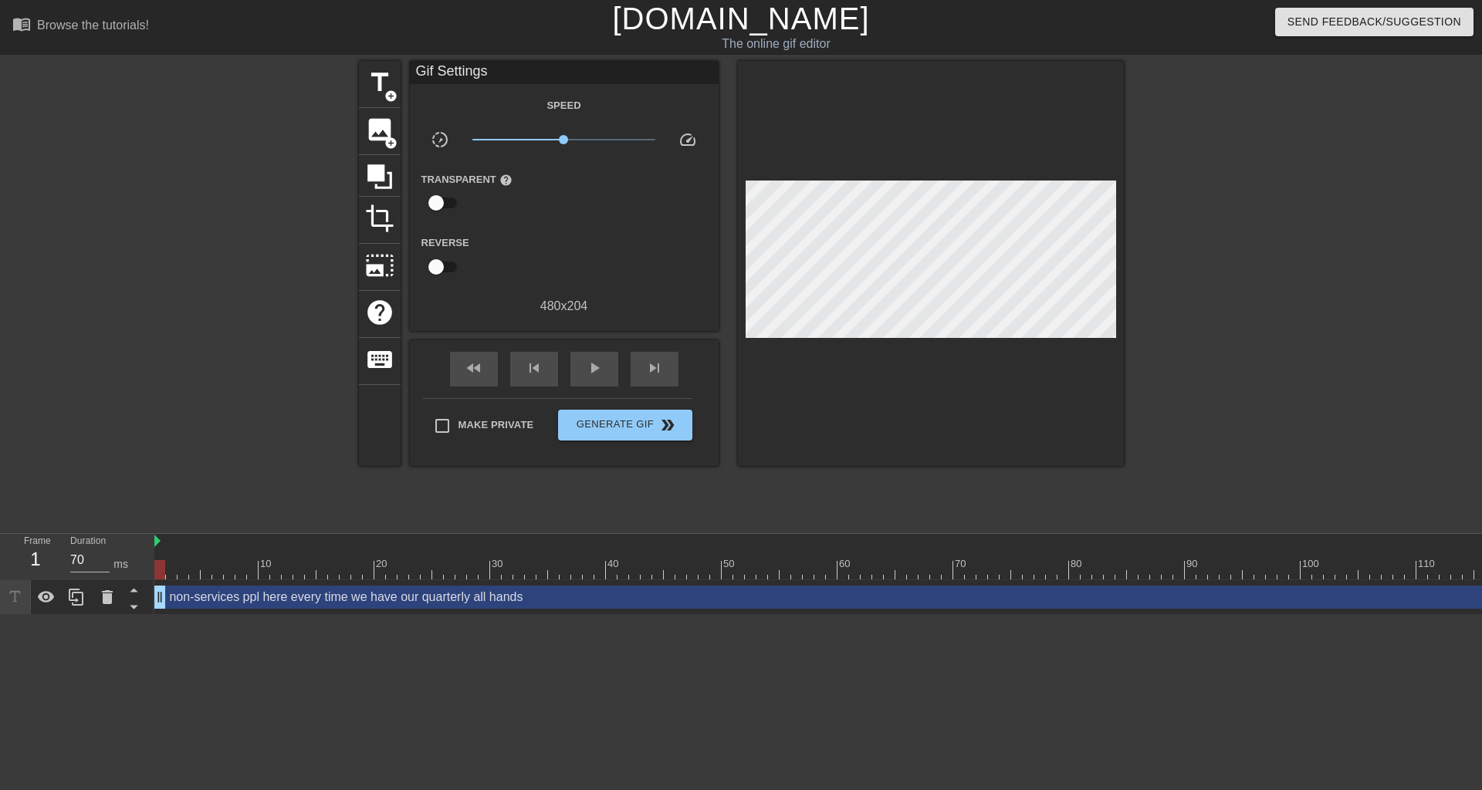
click at [800, 392] on div at bounding box center [931, 263] width 386 height 405
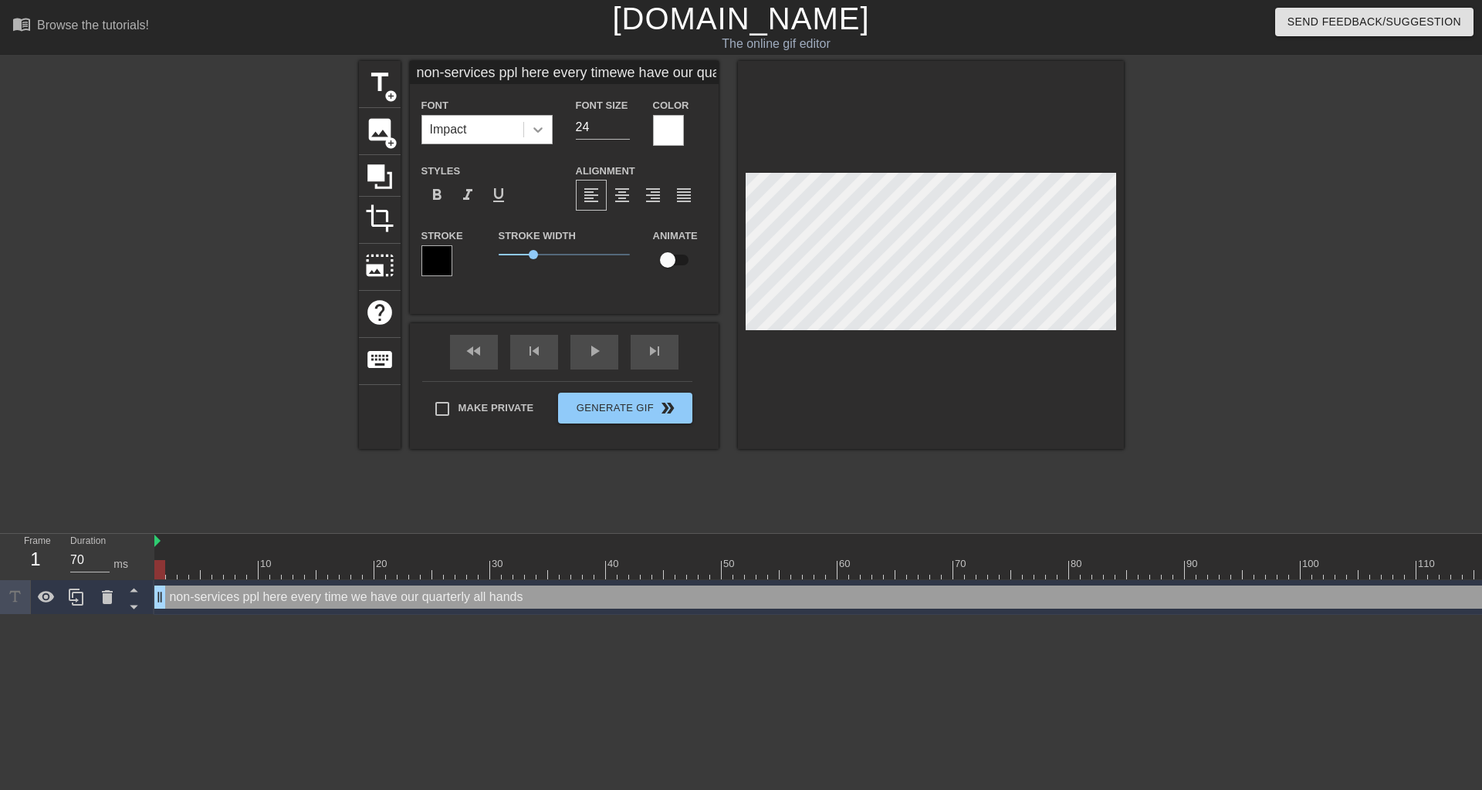
click at [550, 130] on div at bounding box center [538, 130] width 28 height 28
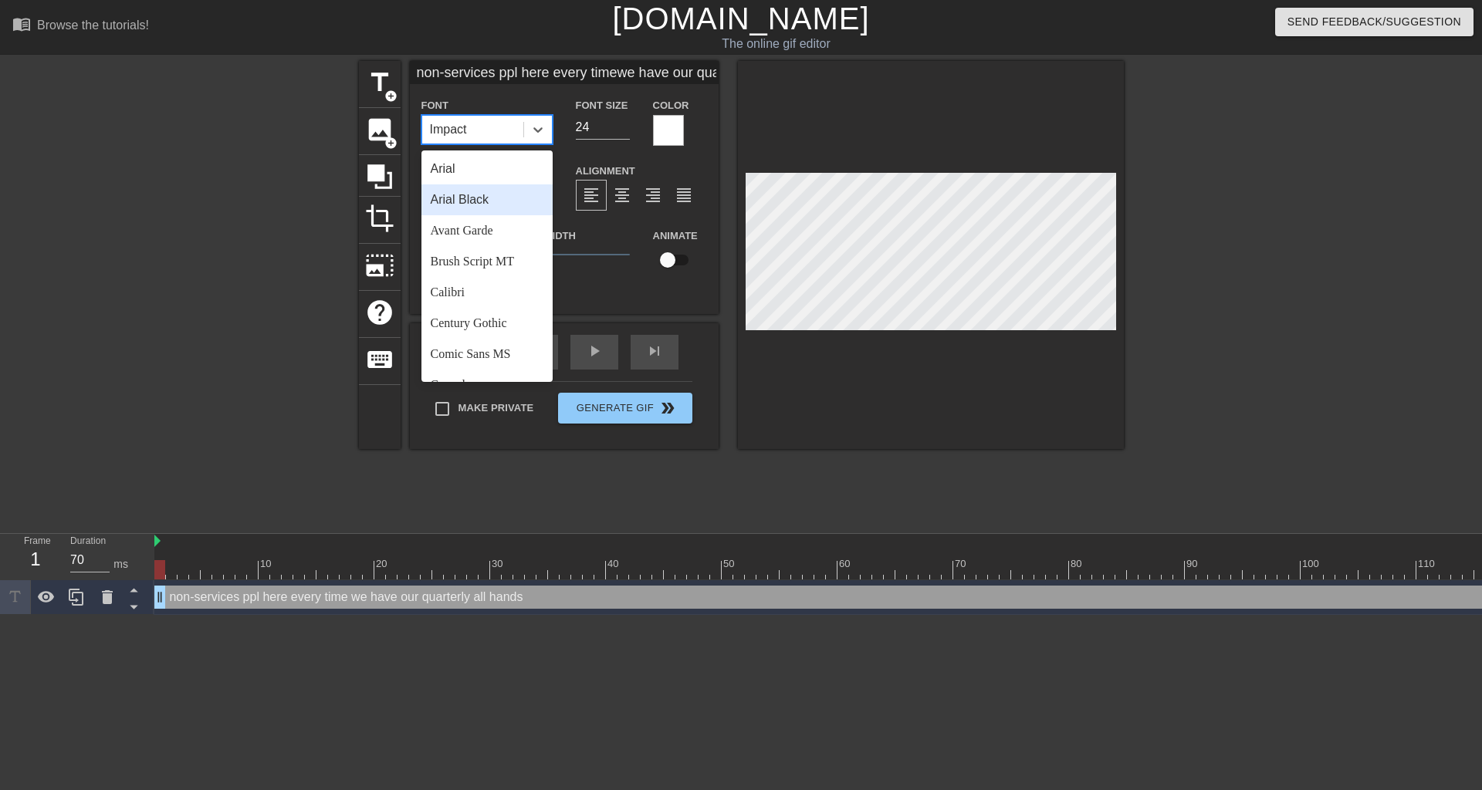
click at [484, 205] on div "Arial Black" at bounding box center [486, 199] width 131 height 31
click at [536, 120] on div at bounding box center [538, 130] width 28 height 28
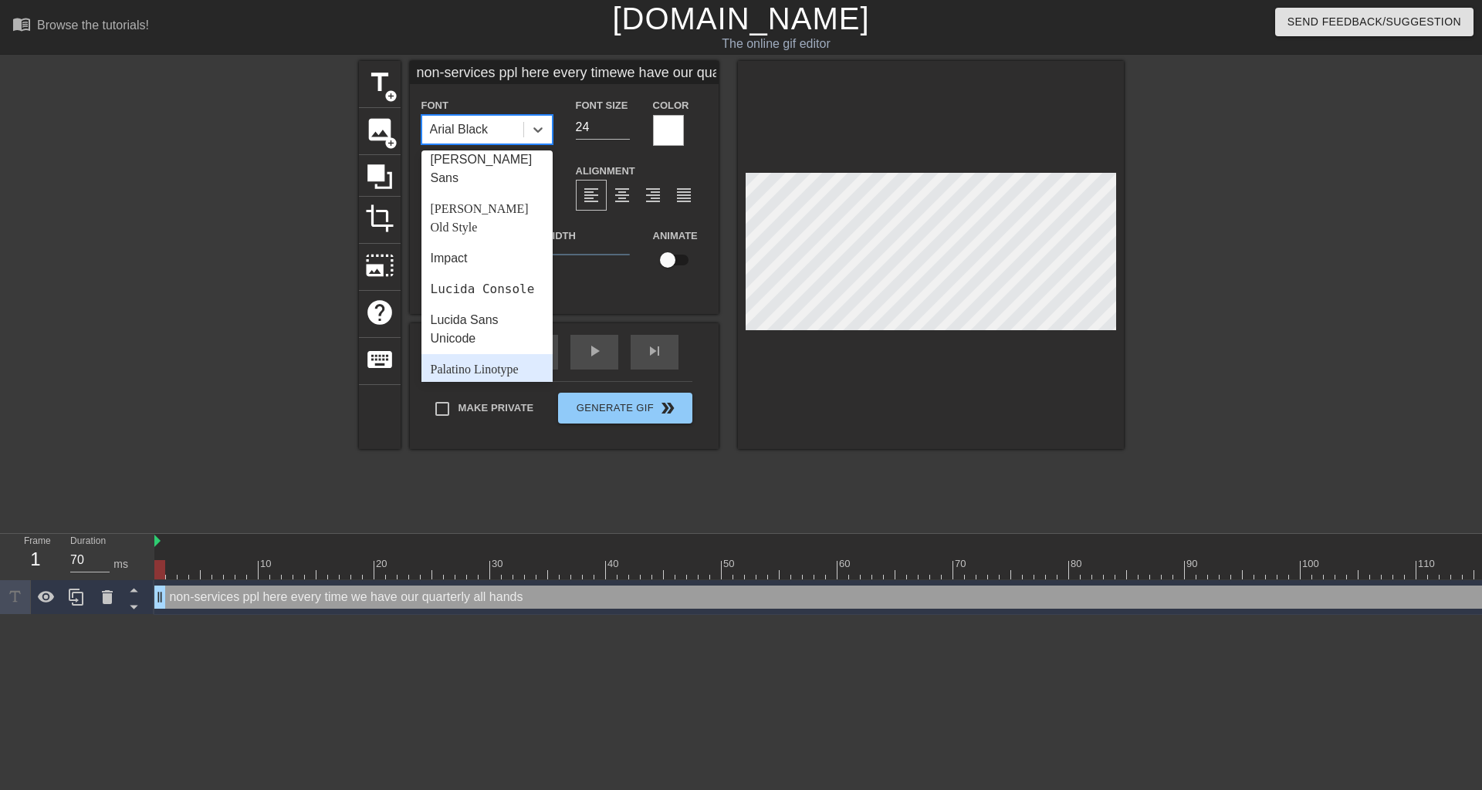
scroll to position [350, 0]
click at [459, 242] on div "Impact" at bounding box center [486, 257] width 131 height 31
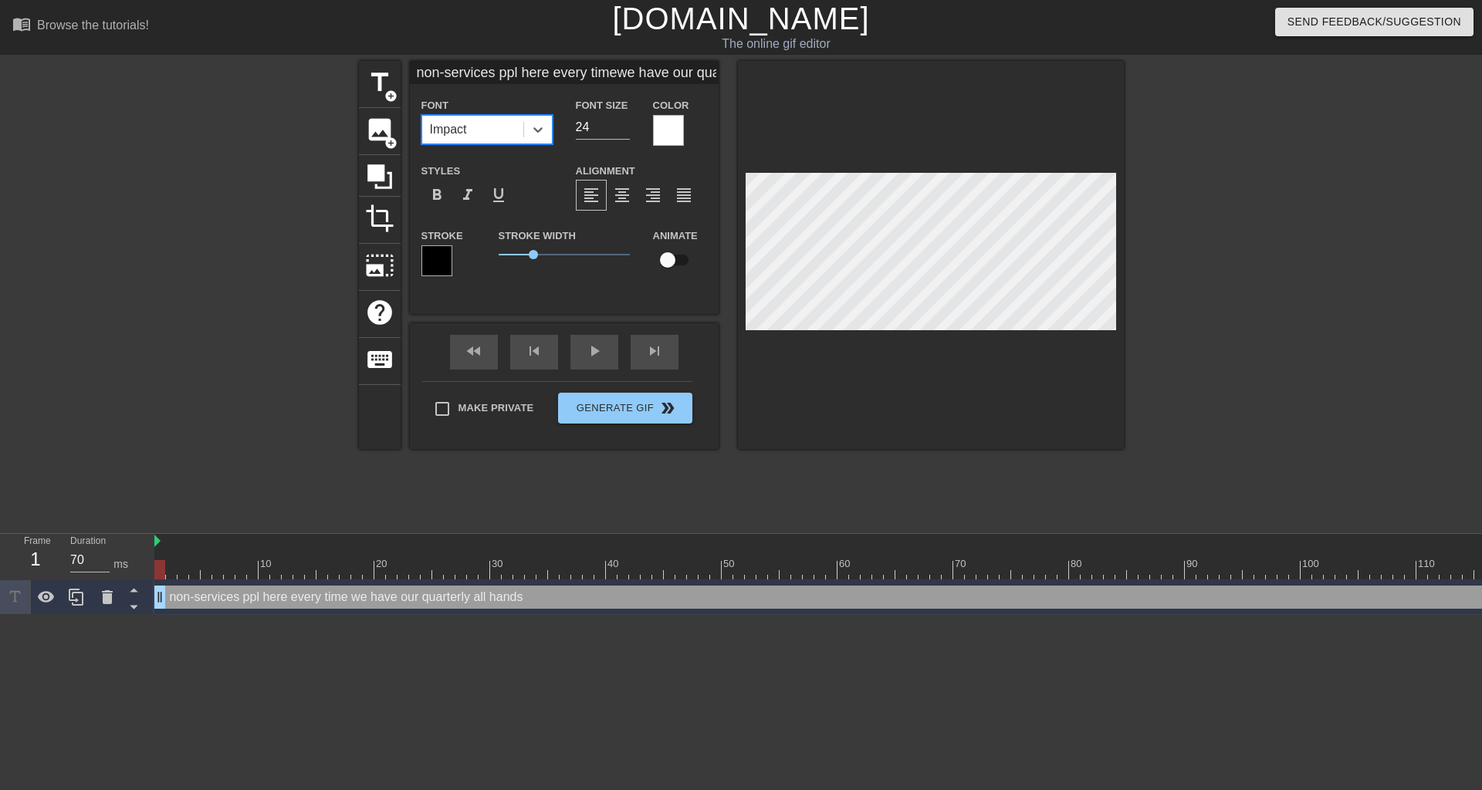
click at [621, 113] on label "Font Size" at bounding box center [602, 105] width 52 height 15
click at [605, 127] on input "24" at bounding box center [603, 127] width 54 height 25
type input "non-services ppl here every timewe have our quarterly all hands"
type input "25"
click at [626, 121] on input "25" at bounding box center [603, 127] width 54 height 25
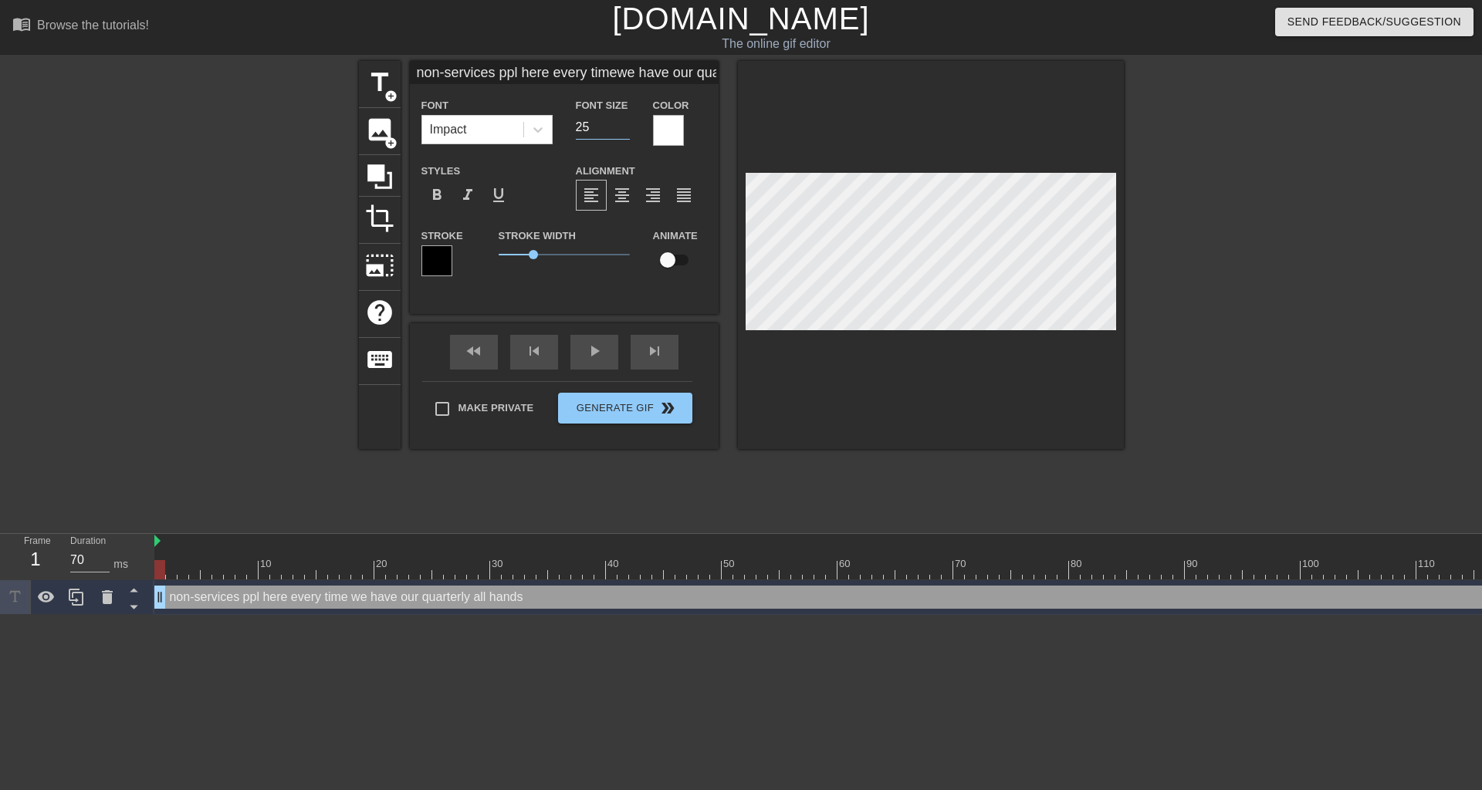
type input "non-services ppl here every timewe have our quarterly all hands"
type input "26"
click at [626, 121] on input "26" at bounding box center [603, 127] width 54 height 25
type input "non-services ppl here every timewe have our quarterly all hands"
type input "27"
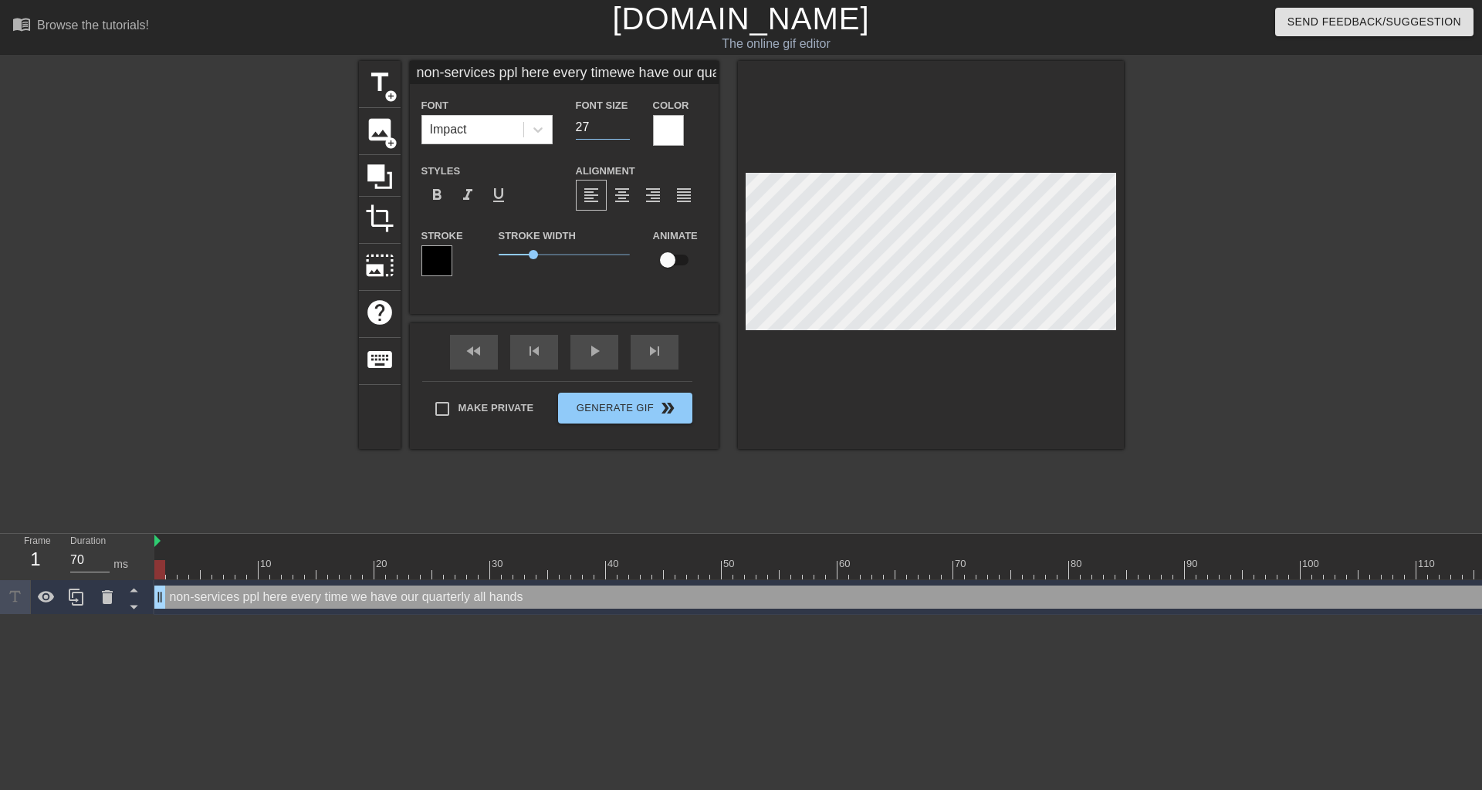
click at [626, 121] on input "27" at bounding box center [603, 127] width 54 height 25
type input "non-services ppl here every timewe have our quarterly all hands"
type input "28"
click at [626, 121] on input "28" at bounding box center [603, 127] width 54 height 25
click at [726, 349] on div "title add_circle image add_circle crop photo_size_select_large help keyboard no…" at bounding box center [741, 255] width 765 height 388
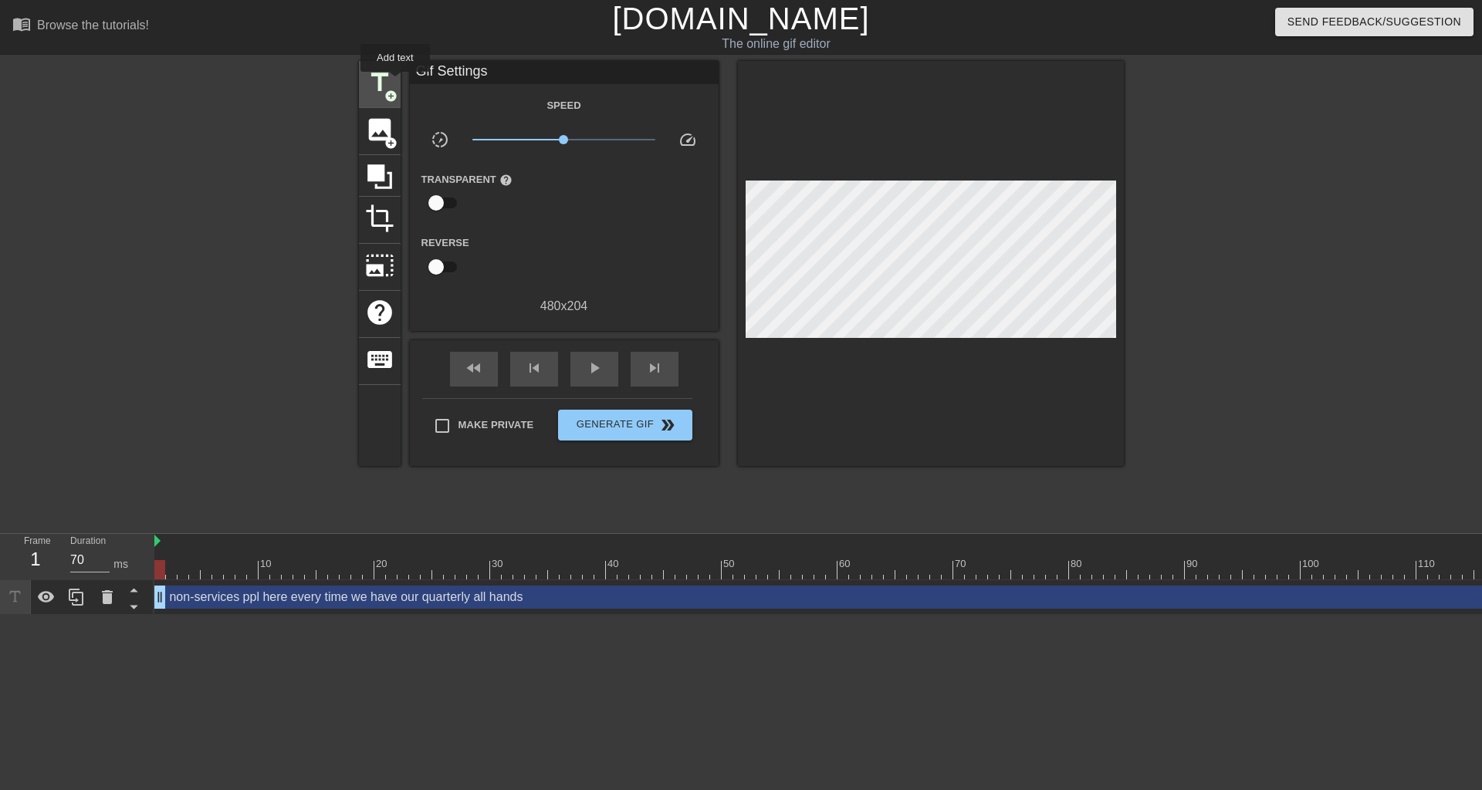
click at [392, 83] on span "title" at bounding box center [379, 82] width 29 height 29
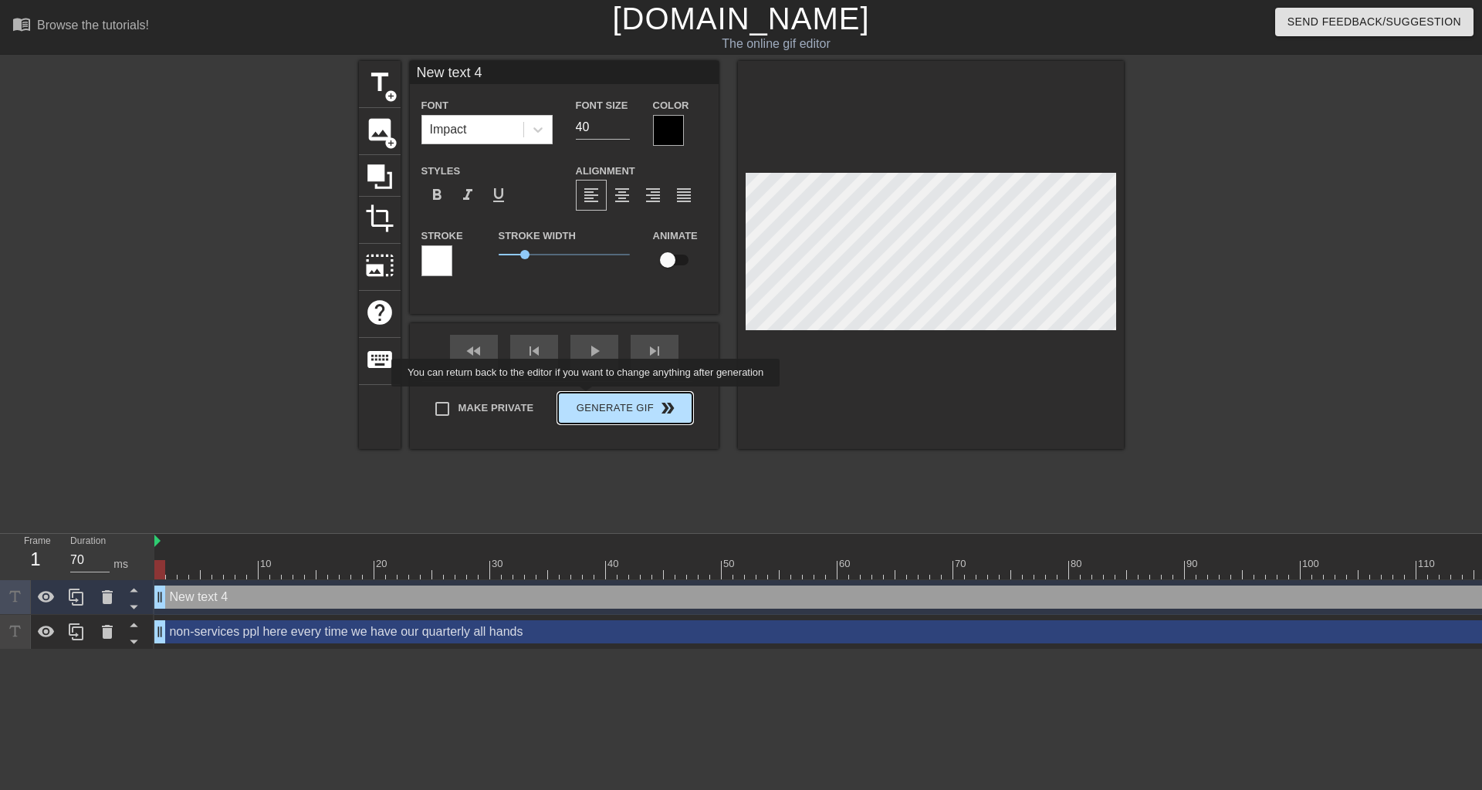
click at [587, 404] on div "Make Private Generate Gif double_arrow" at bounding box center [557, 411] width 270 height 61
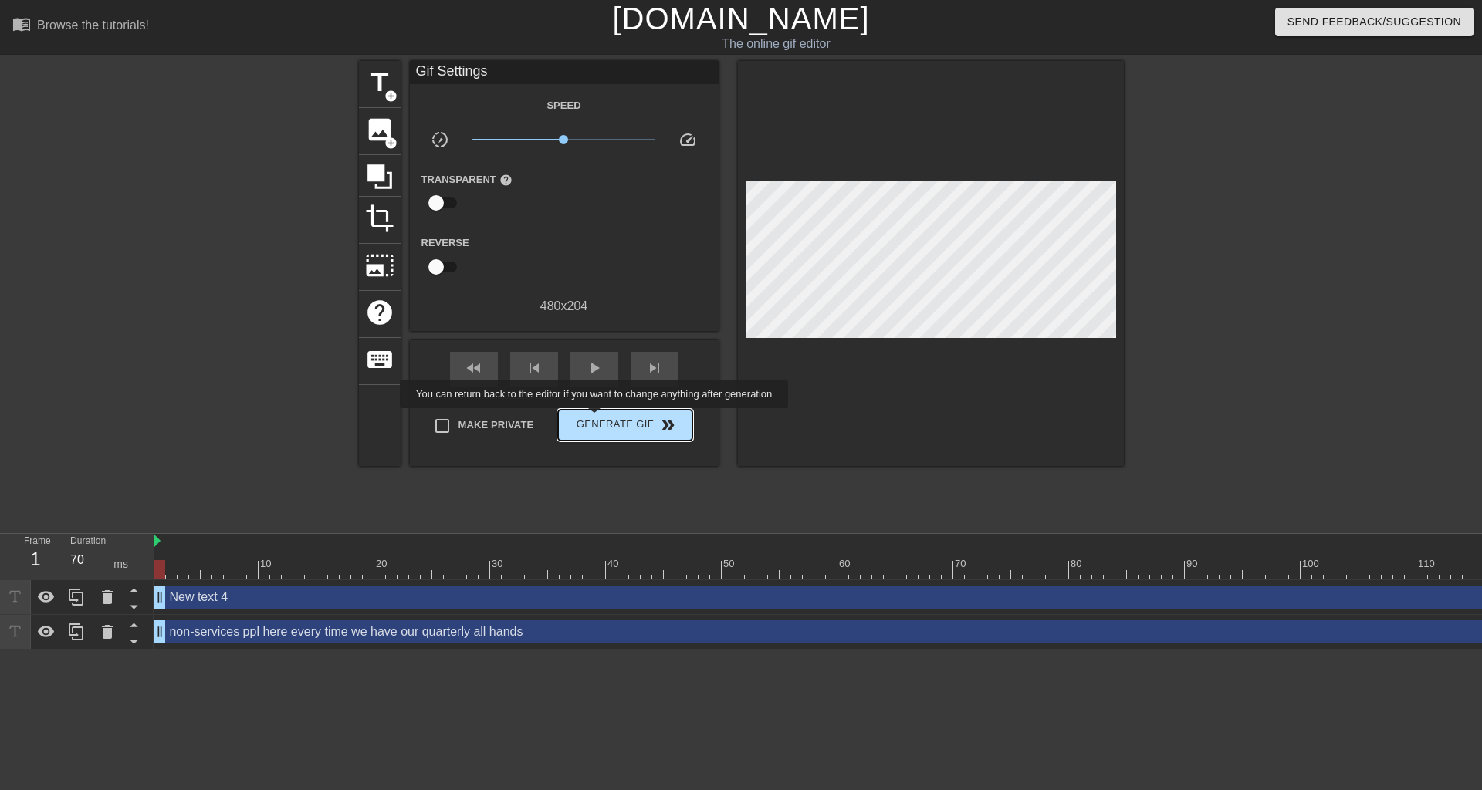
click at [596, 419] on span "Generate Gif double_arrow" at bounding box center [624, 425] width 121 height 19
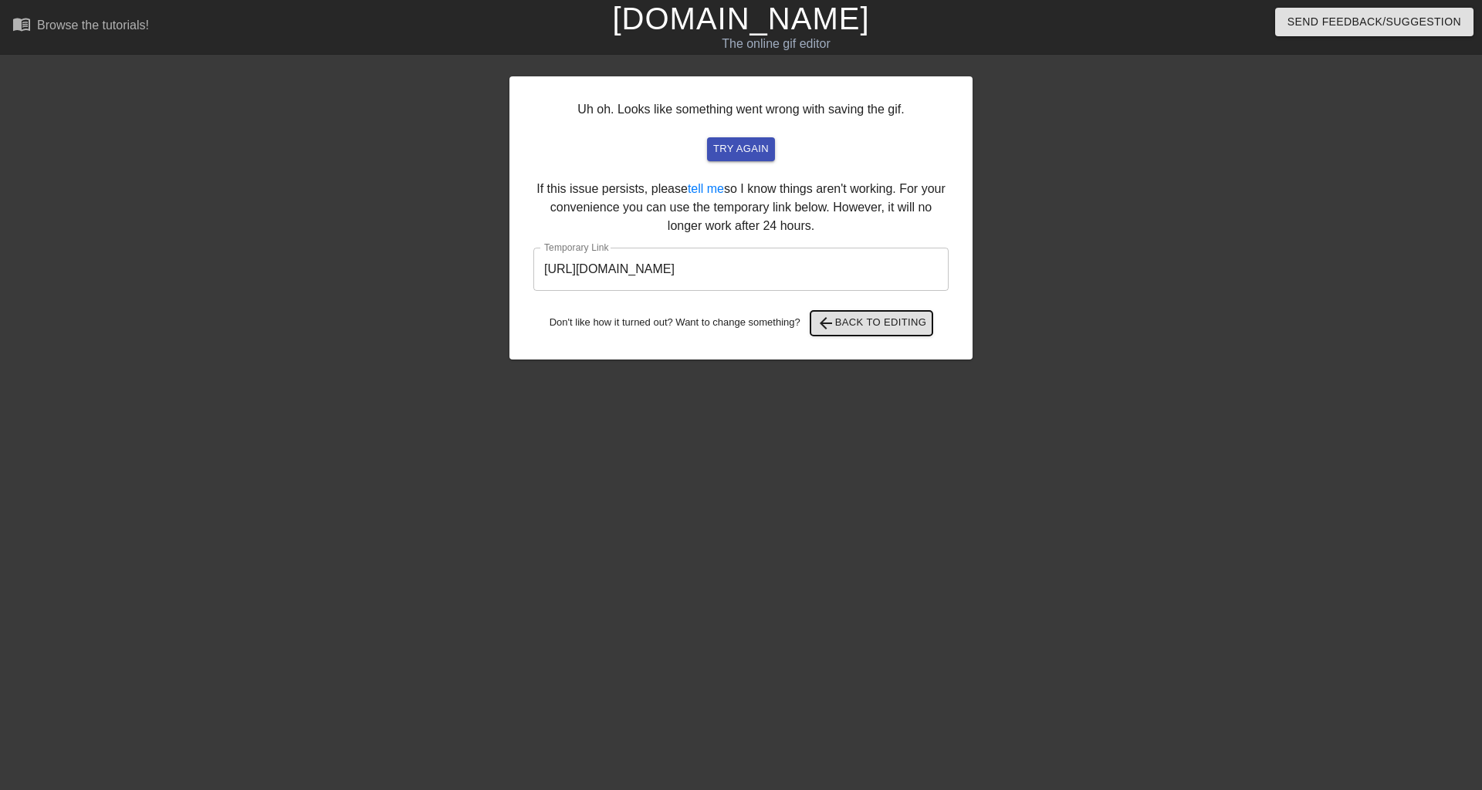
click at [831, 321] on span "arrow_back" at bounding box center [826, 323] width 19 height 19
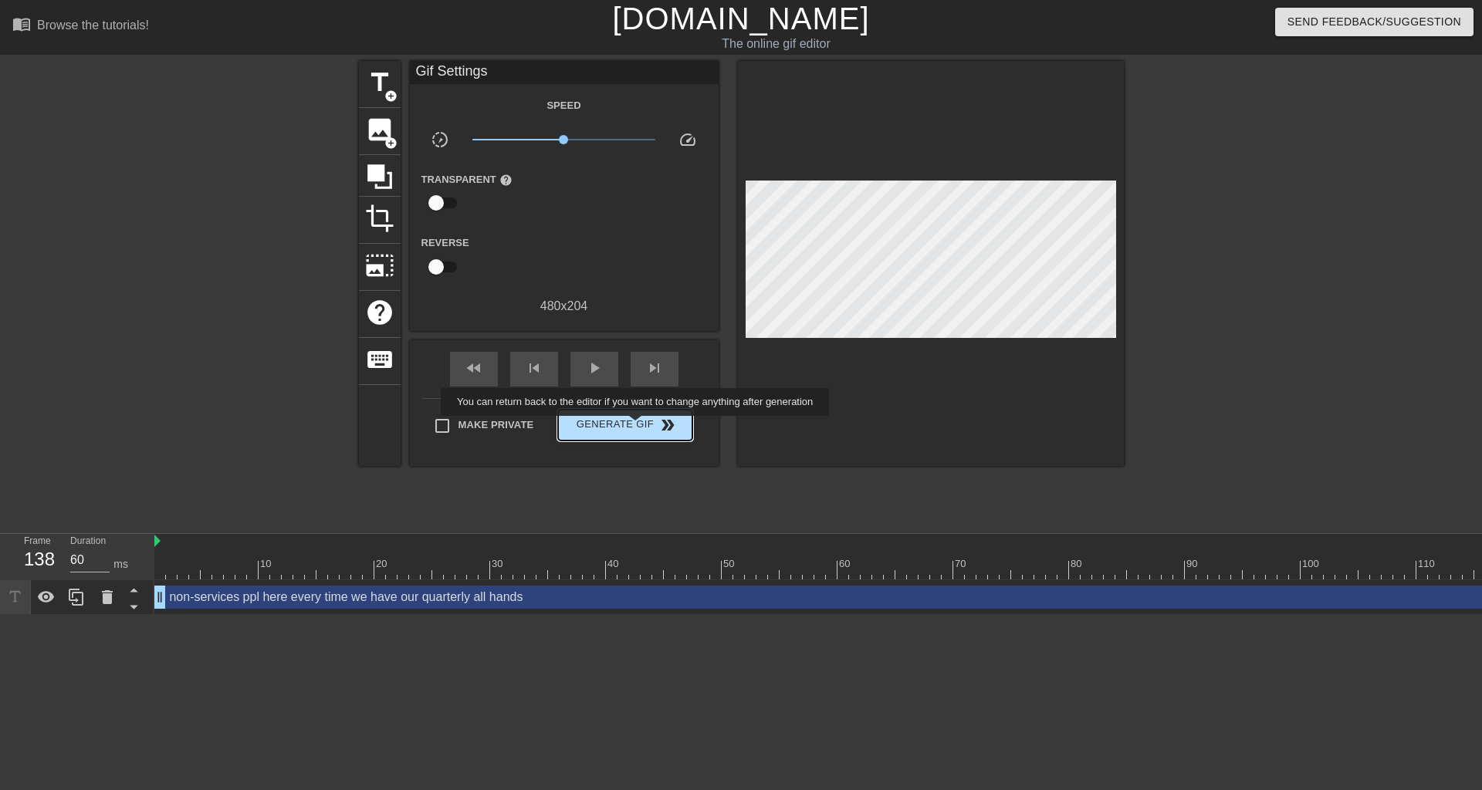
click at [637, 427] on span "Generate Gif double_arrow" at bounding box center [624, 425] width 121 height 19
